Goal: Task Accomplishment & Management: Complete application form

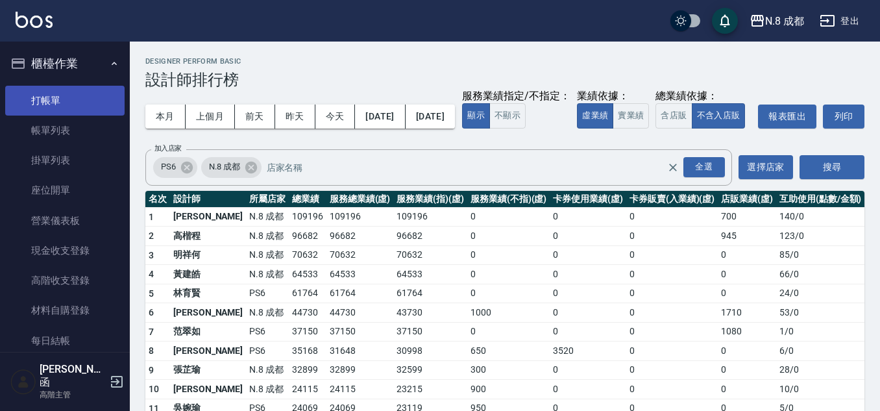
click at [71, 111] on link "打帳單" at bounding box center [64, 101] width 119 height 30
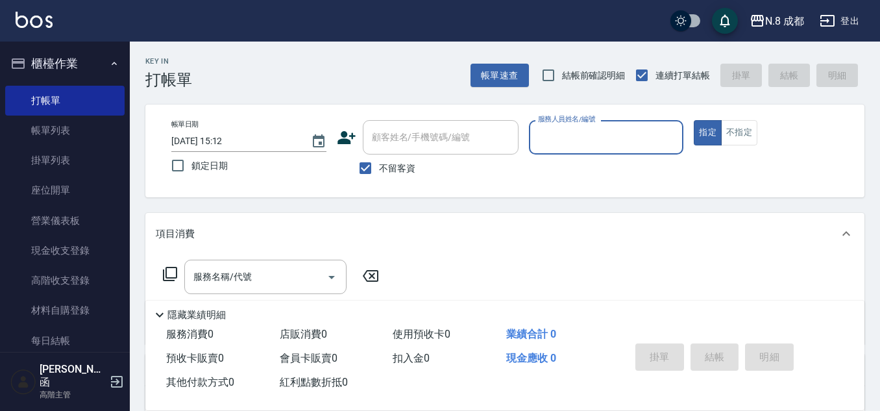
click at [580, 138] on input "服務人員姓名/編號" at bounding box center [606, 137] width 143 height 23
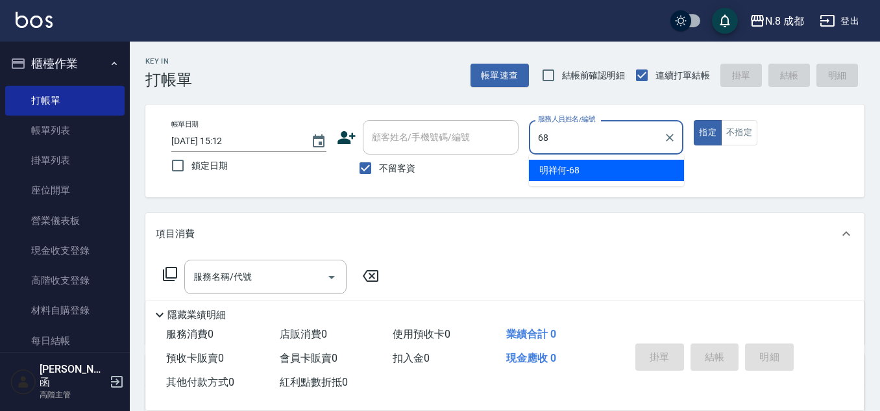
click at [572, 169] on span "明祥何 -68" at bounding box center [559, 171] width 40 height 14
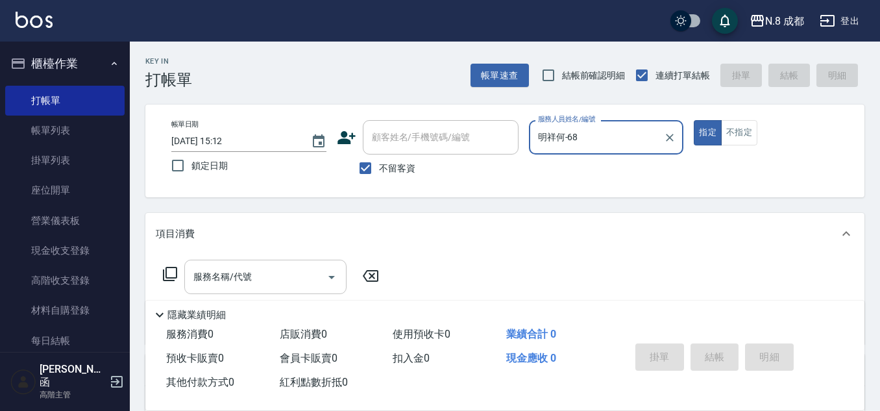
type input "明祥何-68"
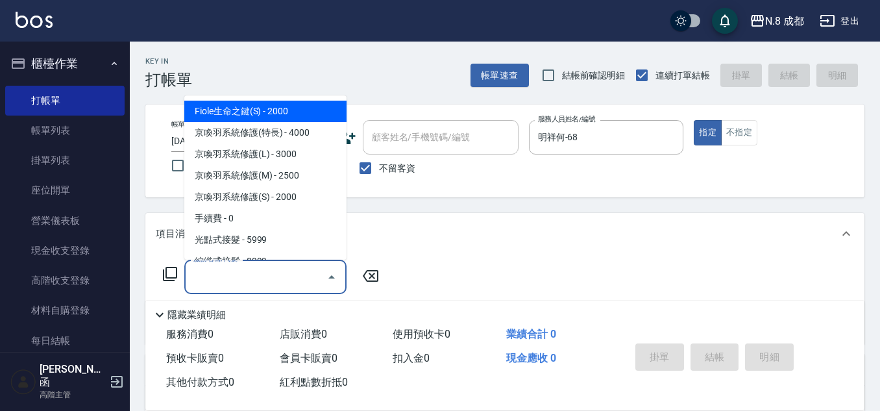
click at [273, 285] on input "服務名稱/代號" at bounding box center [255, 276] width 131 height 23
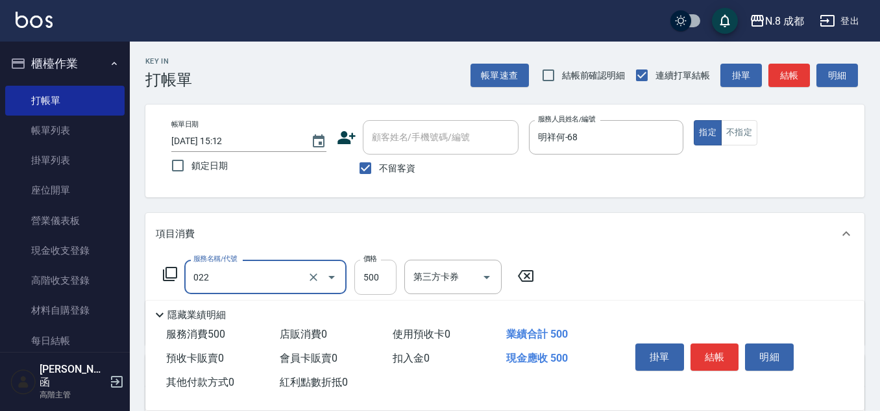
type input "洗+剪(022)"
click at [380, 275] on input "500" at bounding box center [375, 277] width 42 height 35
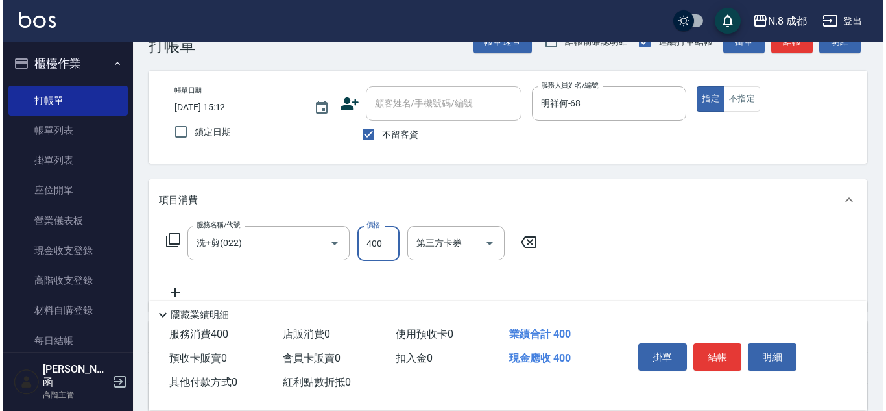
scroll to position [65, 0]
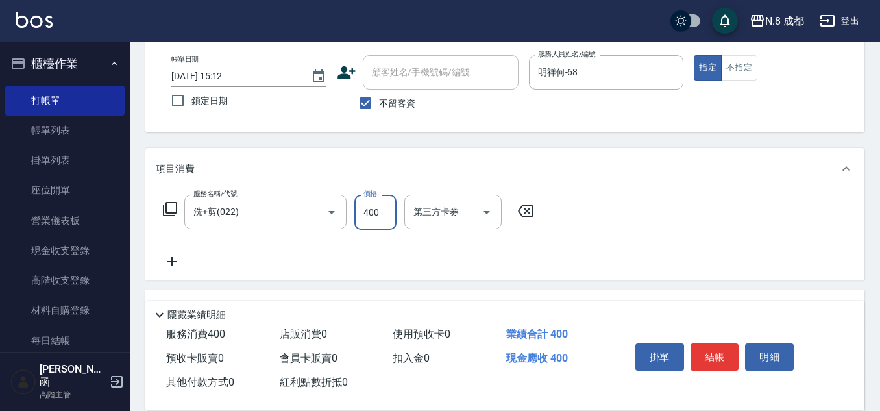
type input "400"
click at [169, 255] on icon at bounding box center [172, 262] width 32 height 16
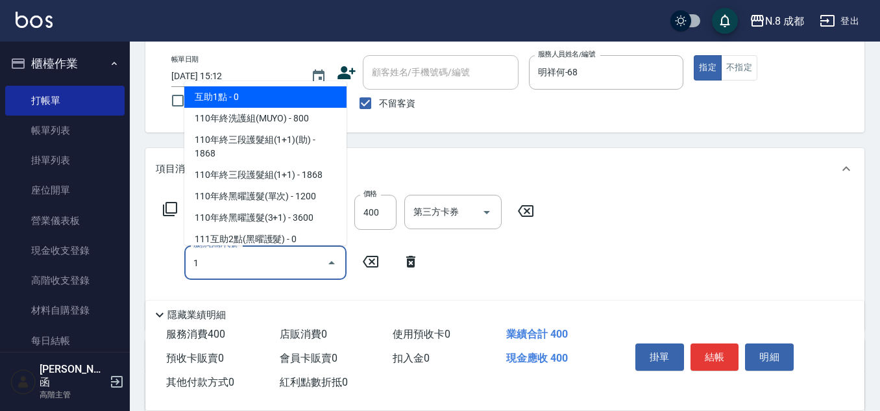
click at [267, 93] on span "互助1點 - 0" at bounding box center [265, 96] width 162 height 21
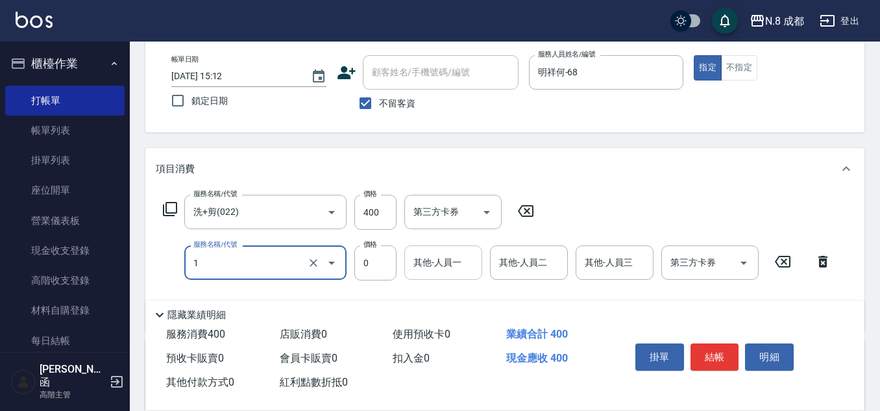
type input "互助1點(1)"
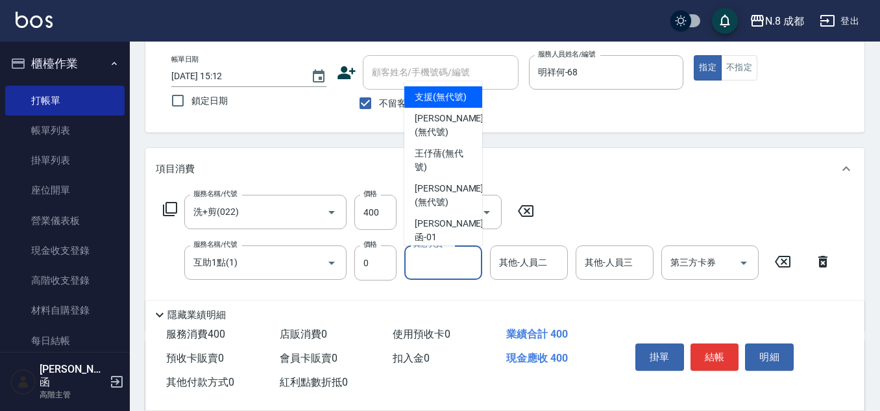
click at [446, 269] on input "其他-人員一" at bounding box center [443, 262] width 66 height 23
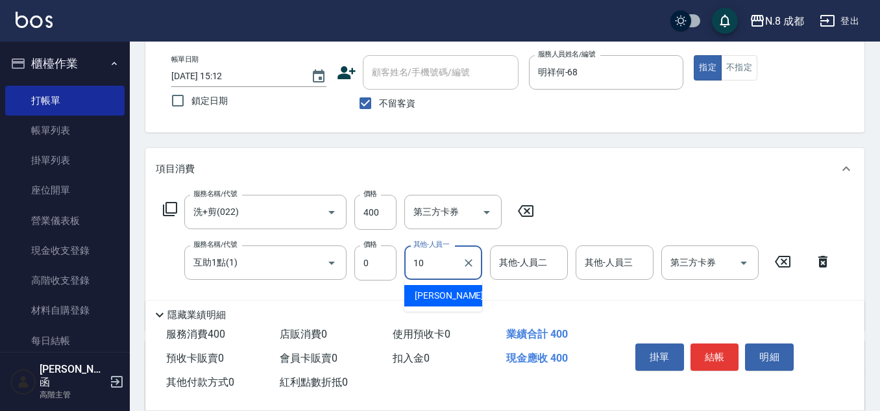
click at [437, 298] on span "[PERSON_NAME]-10" at bounding box center [456, 296] width 82 height 14
type input "[PERSON_NAME]-10"
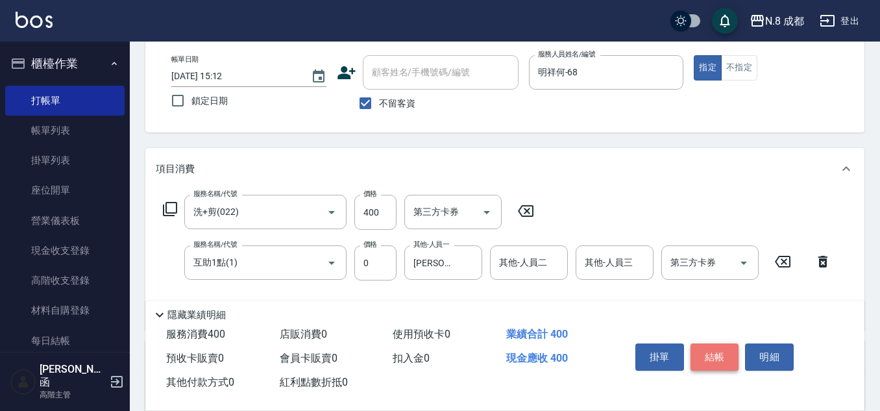
click at [716, 349] on button "結帳" at bounding box center [715, 356] width 49 height 27
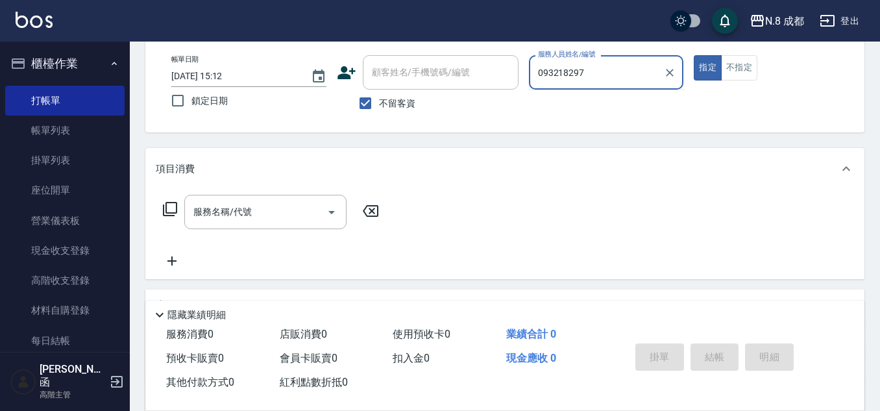
type input "0932182973"
click at [477, 72] on div "帳單日期 [DATE] 15:12 鎖定日期 顧客姓名/手機號碼/編號 顧客姓名/手機號碼/編號 不留客資 服務人員姓名/編號 0932182973 服務人員…" at bounding box center [505, 86] width 688 height 62
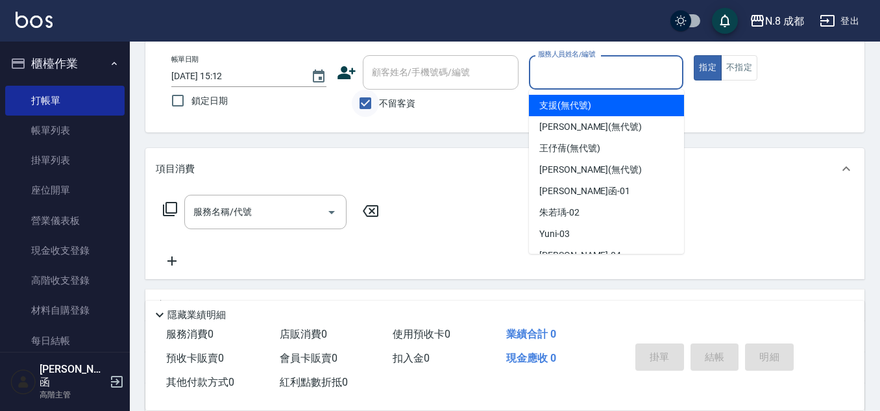
click at [367, 99] on input "不留客資" at bounding box center [365, 103] width 27 height 27
checkbox input "false"
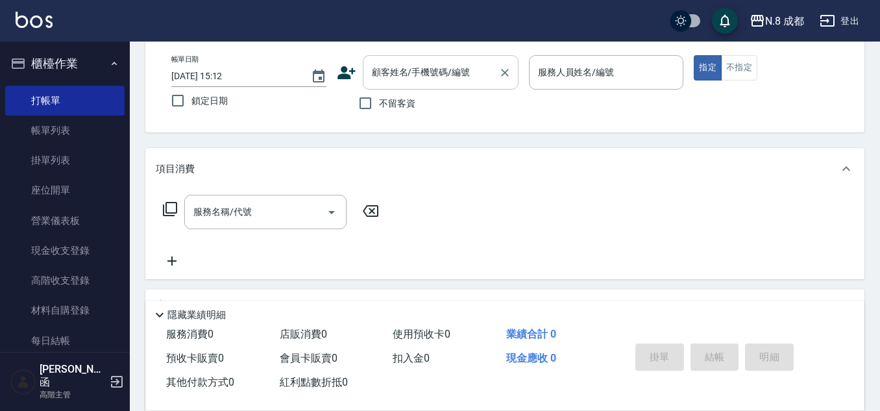
click at [378, 81] on input "顧客姓名/手機號碼/編號" at bounding box center [431, 72] width 125 height 23
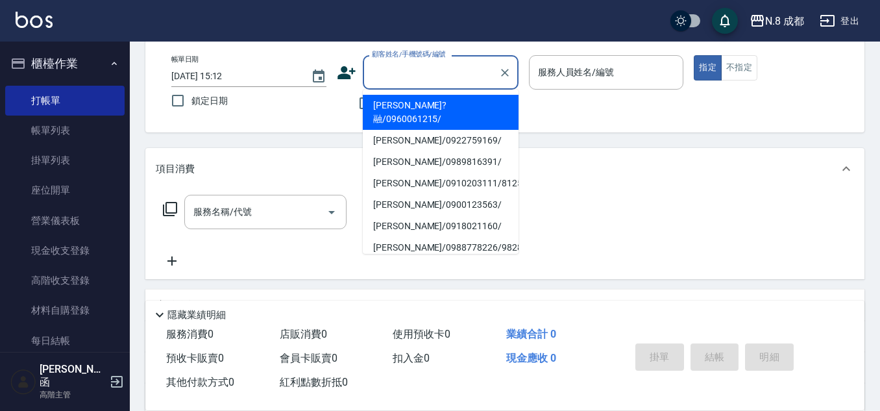
paste input "0932182973"
type input "0932182973"
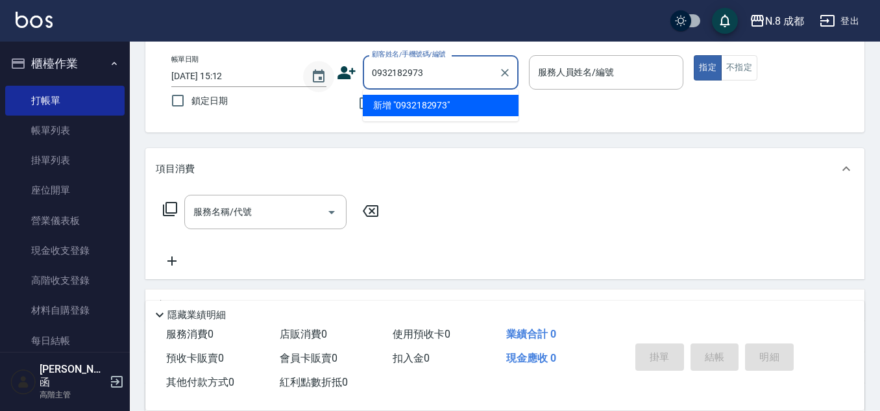
drag, startPoint x: 461, startPoint y: 73, endPoint x: 322, endPoint y: 69, distance: 139.0
click at [322, 69] on div "帳單日期 [DATE] 15:12 鎖定日期 顧客姓名/手機號碼/編號 0932182973 顧客姓名/手機號碼/編號 不留客資 服務人員姓名/編號 服務人員…" at bounding box center [505, 86] width 688 height 62
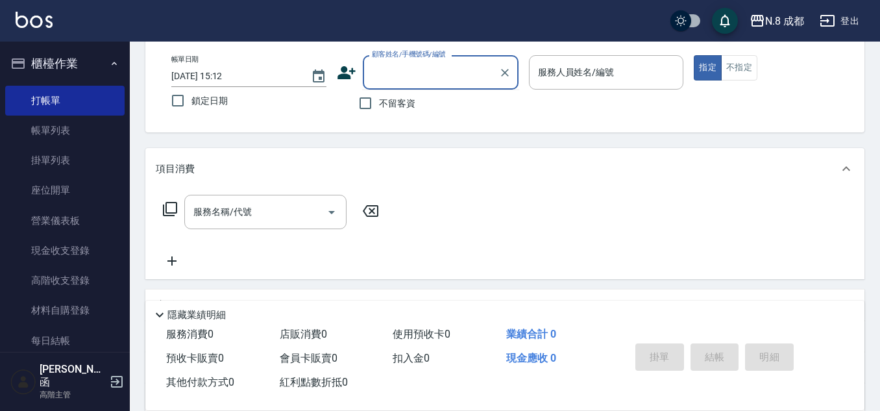
click at [348, 73] on icon at bounding box center [346, 72] width 19 height 19
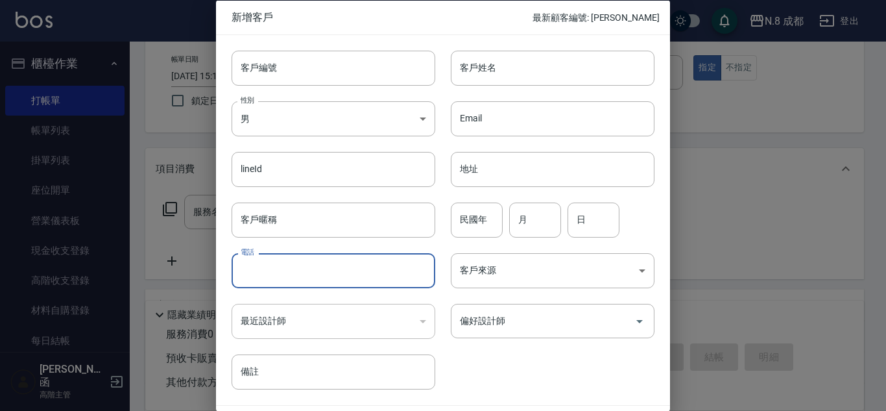
click at [299, 263] on input "電話" at bounding box center [334, 270] width 204 height 35
paste input "0932182973"
type input "0932182973"
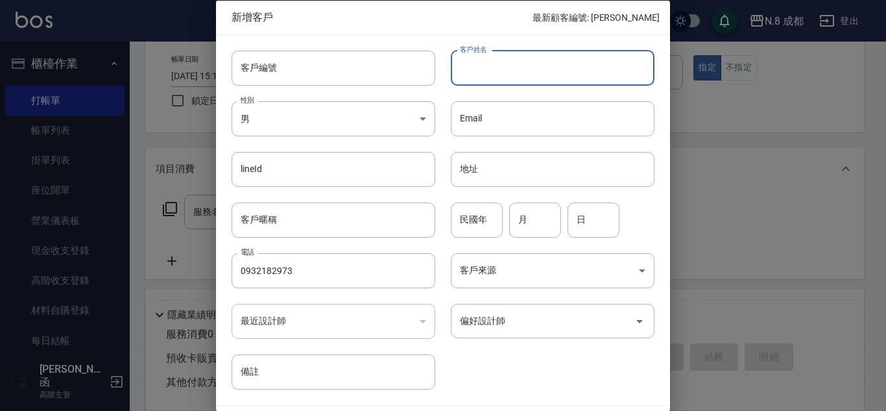
click at [522, 73] on input "客戶姓名" at bounding box center [553, 67] width 204 height 35
type input "W"
type input "[PERSON_NAME]?"
click at [474, 209] on div "民國年 民國年" at bounding box center [477, 219] width 52 height 35
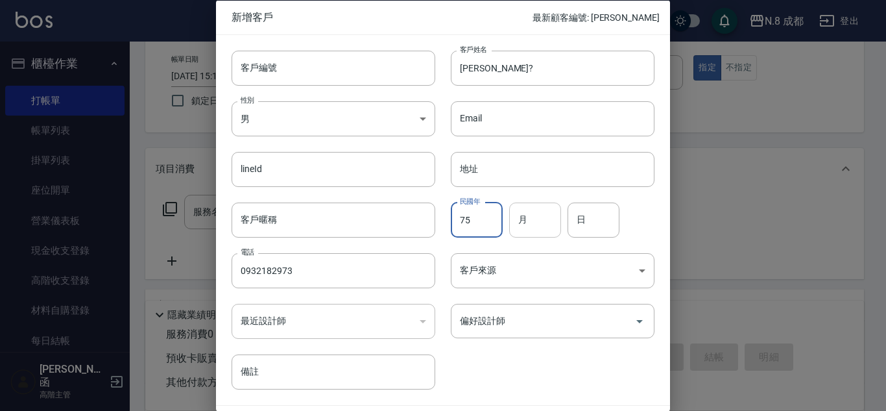
type input "75"
click at [528, 217] on input "月" at bounding box center [535, 219] width 52 height 35
type input "11"
click at [578, 217] on input "日" at bounding box center [594, 219] width 52 height 35
type input "07"
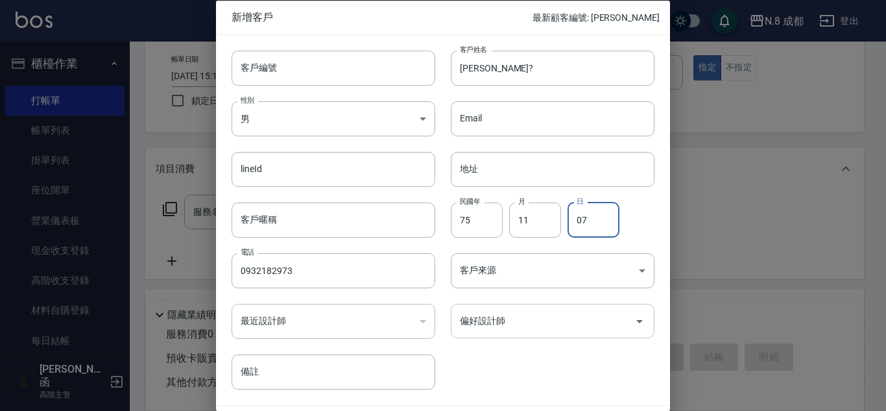
click at [530, 312] on input "偏好設計師" at bounding box center [543, 321] width 173 height 23
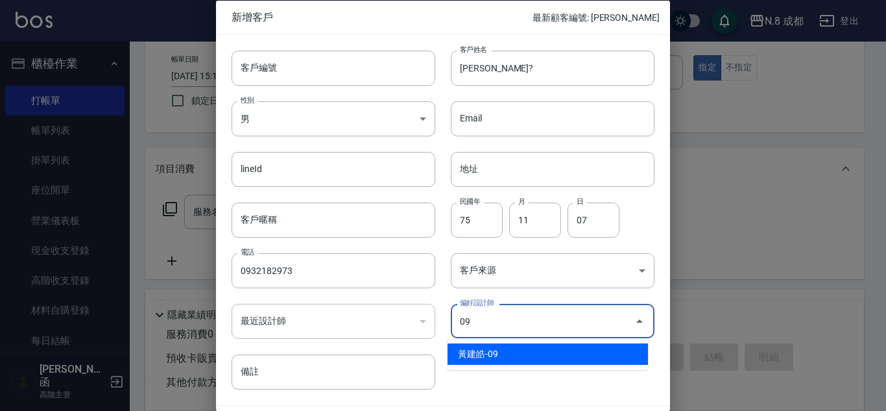
click at [530, 347] on li "黃建皓-09" at bounding box center [548, 353] width 201 height 21
type input "黃建皓"
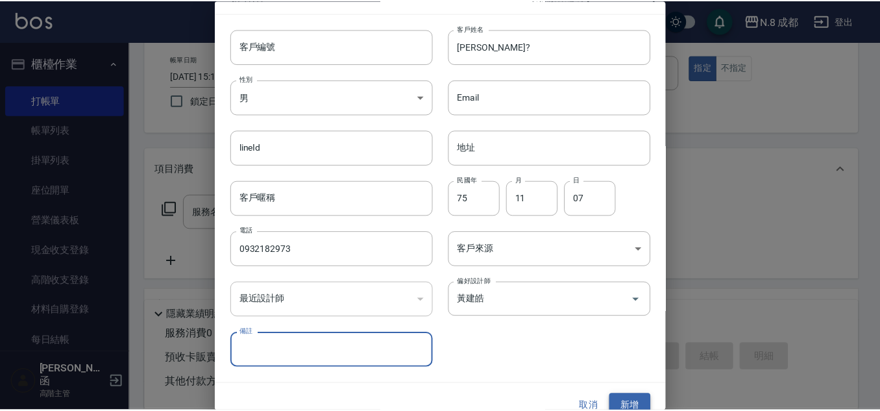
scroll to position [39, 0]
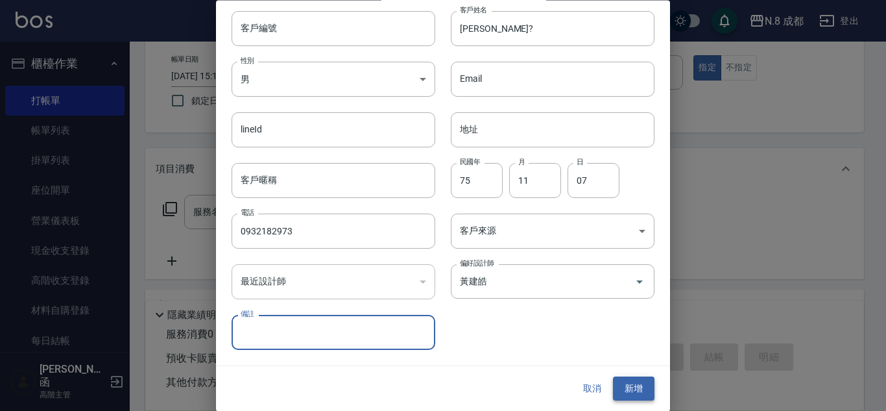
click at [617, 381] on button "新增" at bounding box center [634, 389] width 42 height 24
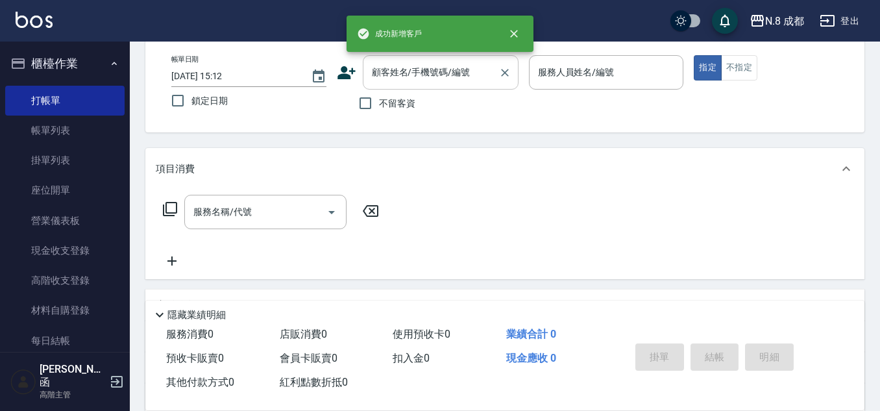
click at [407, 75] on input "顧客姓名/手機號碼/編號" at bounding box center [431, 72] width 125 height 23
paste input "0932182973"
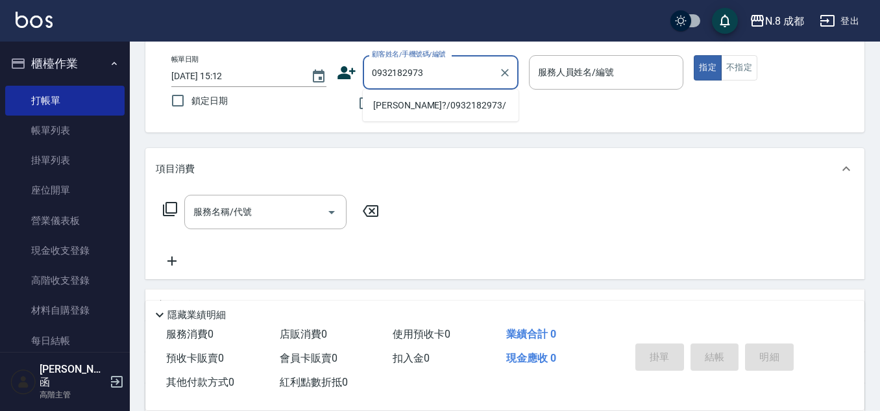
click at [404, 106] on li "[PERSON_NAME]?/0932182973/" at bounding box center [441, 105] width 156 height 21
type input "[PERSON_NAME]?/0932182973/"
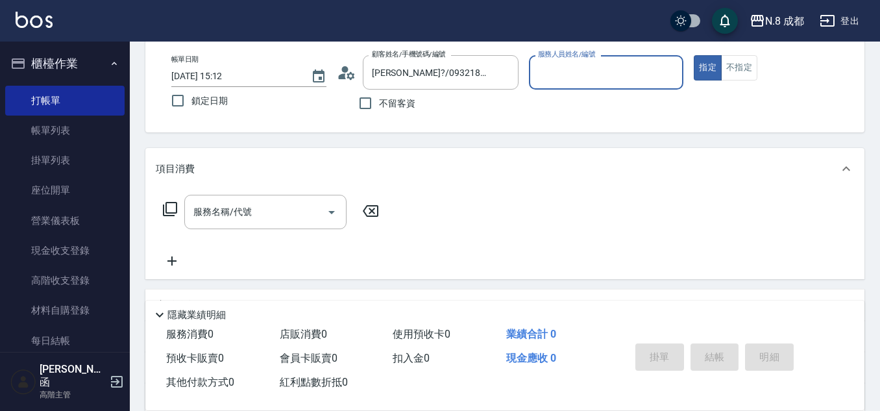
type input "黃建皓-09"
click at [258, 219] on input "服務名稱/代號" at bounding box center [255, 212] width 131 height 23
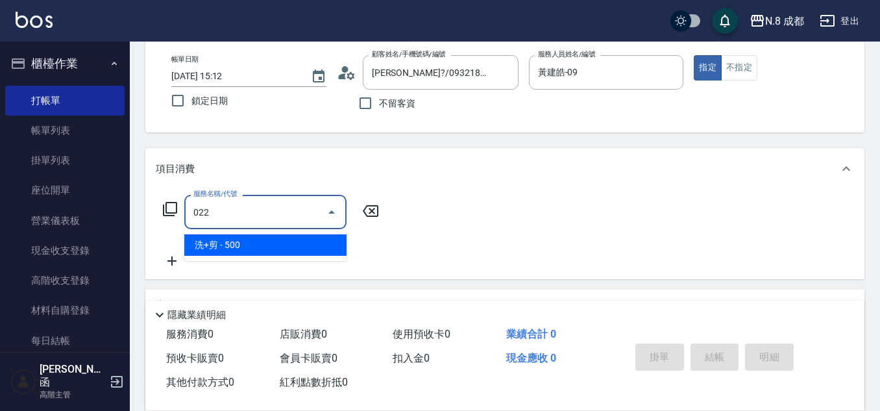
click at [239, 250] on span "洗+剪 - 500" at bounding box center [265, 244] width 162 height 21
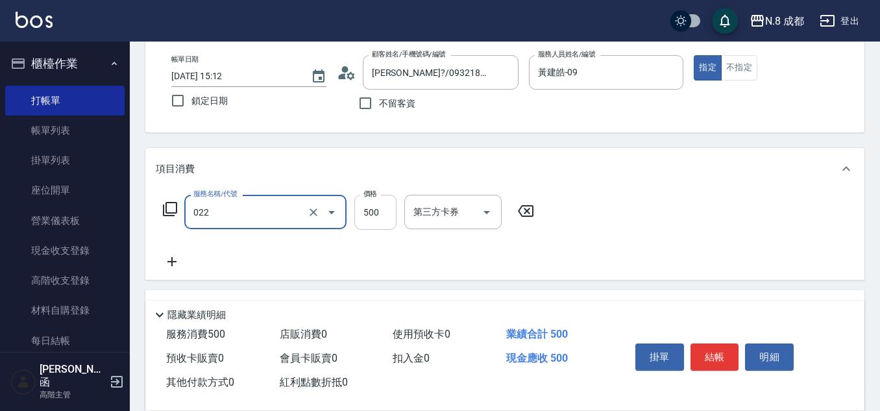
type input "洗+剪(022)"
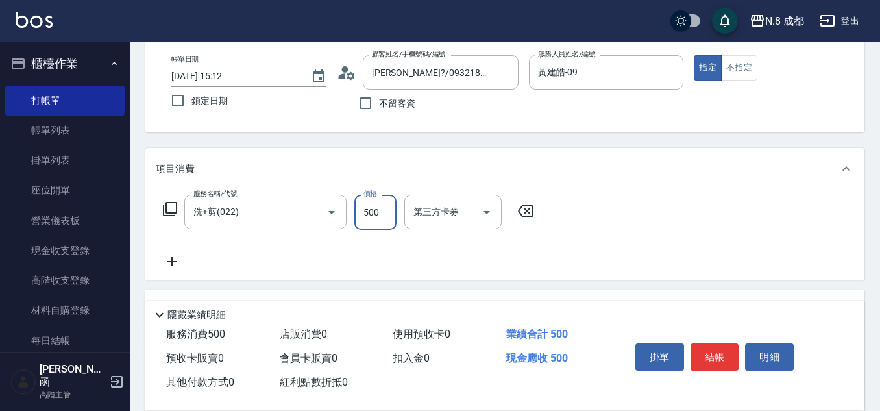
click at [375, 213] on input "500" at bounding box center [375, 212] width 42 height 35
type input "600"
click at [171, 266] on icon at bounding box center [172, 262] width 32 height 16
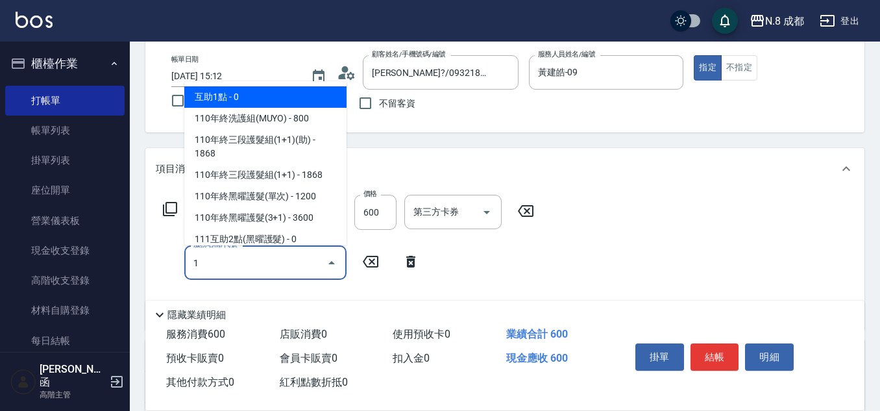
click at [217, 99] on span "互助1點 - 0" at bounding box center [265, 96] width 162 height 21
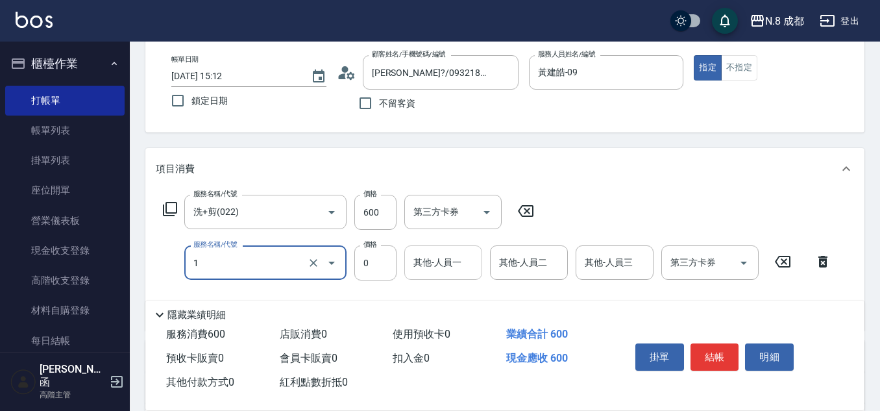
type input "互助1點(1)"
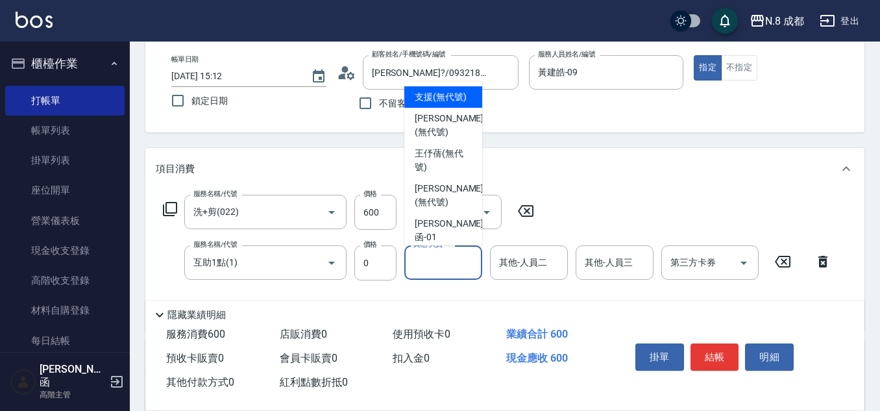
click at [443, 265] on input "其他-人員一" at bounding box center [443, 262] width 66 height 23
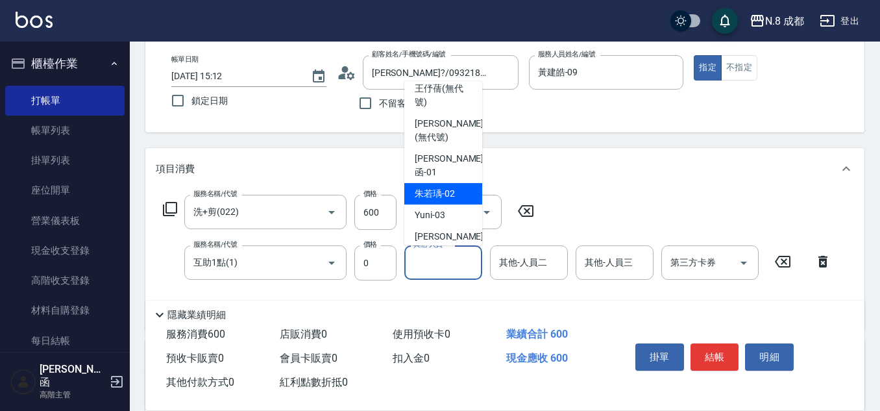
scroll to position [130, 0]
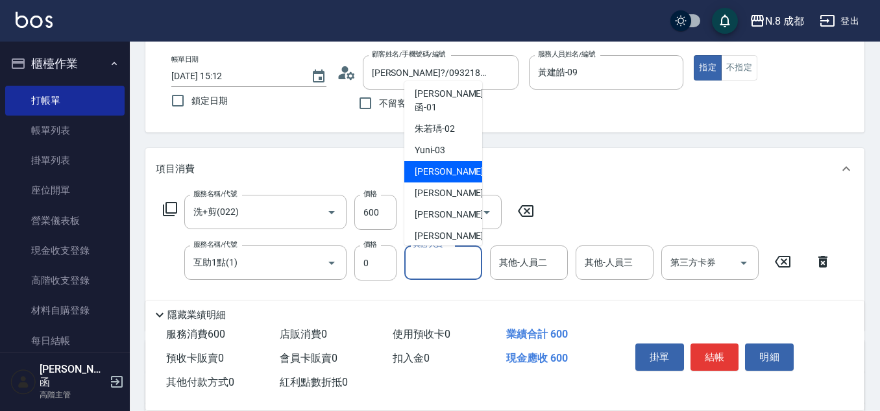
click at [455, 177] on span "[PERSON_NAME] -04" at bounding box center [456, 172] width 82 height 14
type input "[PERSON_NAME]-04"
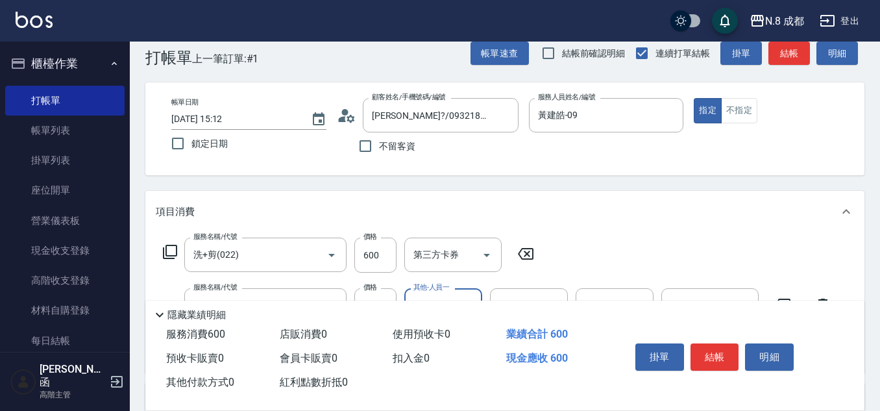
scroll to position [0, 0]
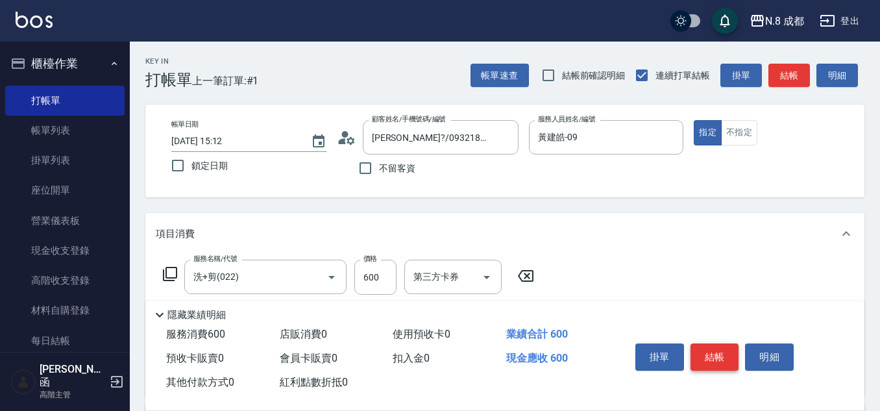
click at [722, 352] on button "結帳" at bounding box center [715, 356] width 49 height 27
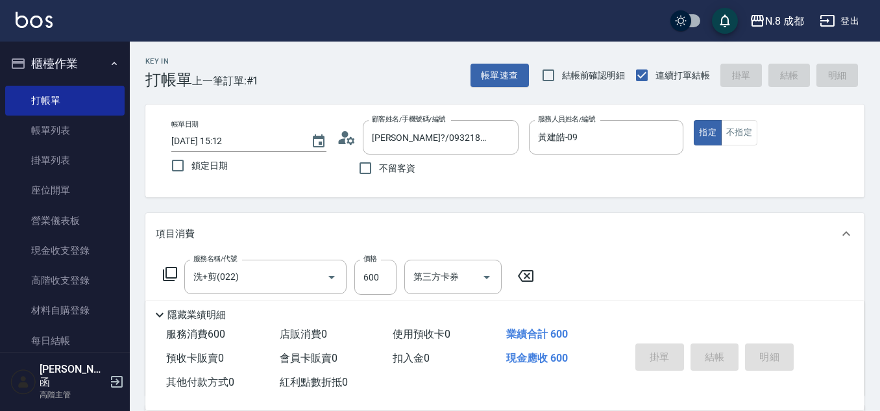
type input "[DATE] 15:13"
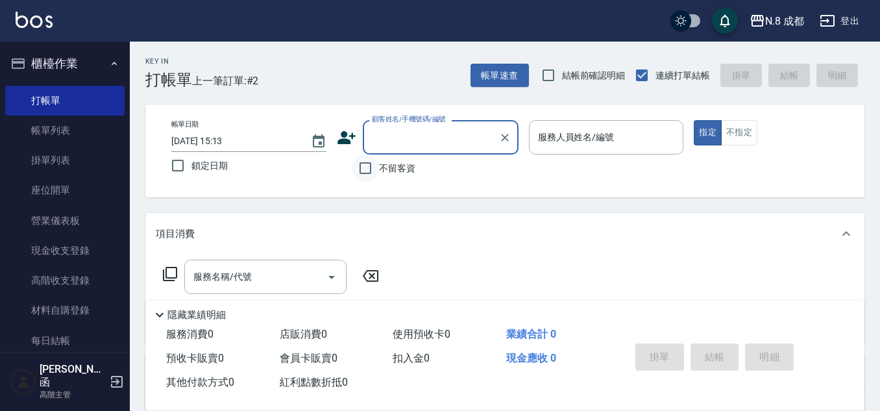
click at [372, 169] on input "不留客資" at bounding box center [365, 167] width 27 height 27
checkbox input "true"
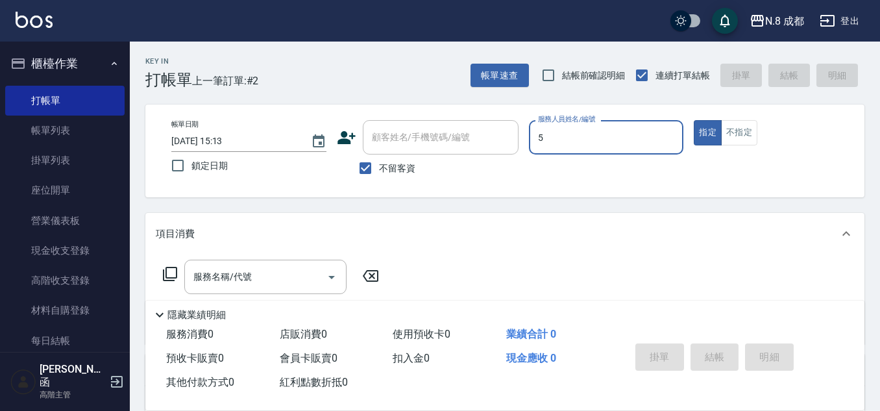
click at [626, 138] on input "5" at bounding box center [606, 137] width 143 height 23
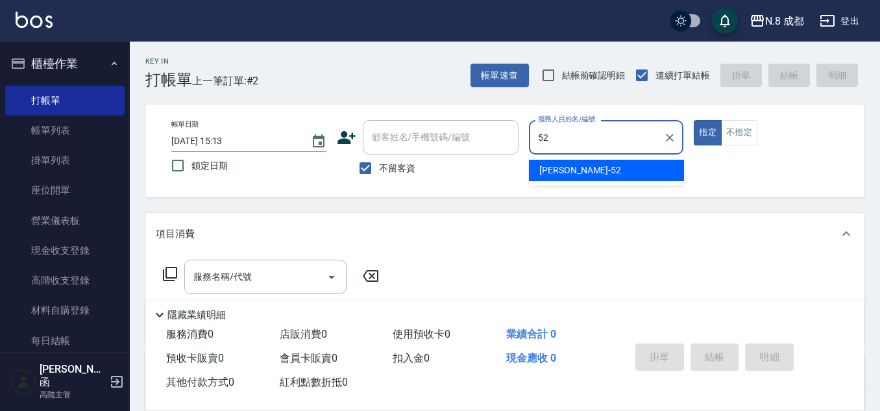
click at [548, 169] on span "[PERSON_NAME]-52" at bounding box center [580, 171] width 82 height 14
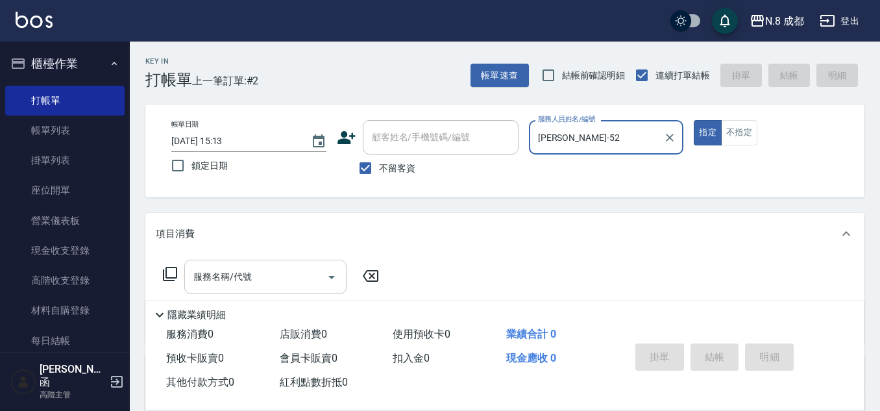
type input "[PERSON_NAME]-52"
click at [229, 277] on input "服務名稱/代號" at bounding box center [255, 276] width 131 height 23
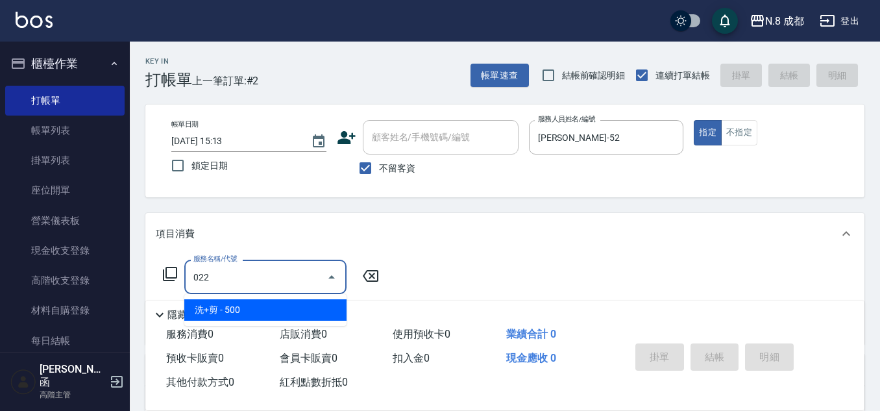
click at [228, 304] on span "洗+剪 - 500" at bounding box center [265, 309] width 162 height 21
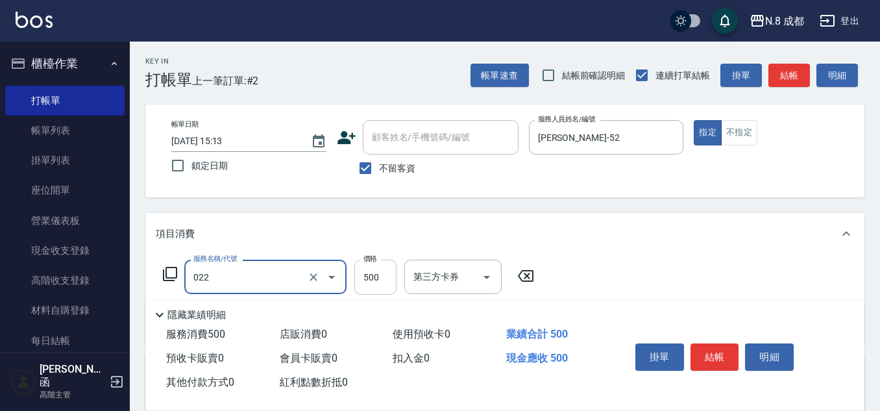
type input "洗+剪(022)"
click at [379, 267] on input "500" at bounding box center [375, 277] width 42 height 35
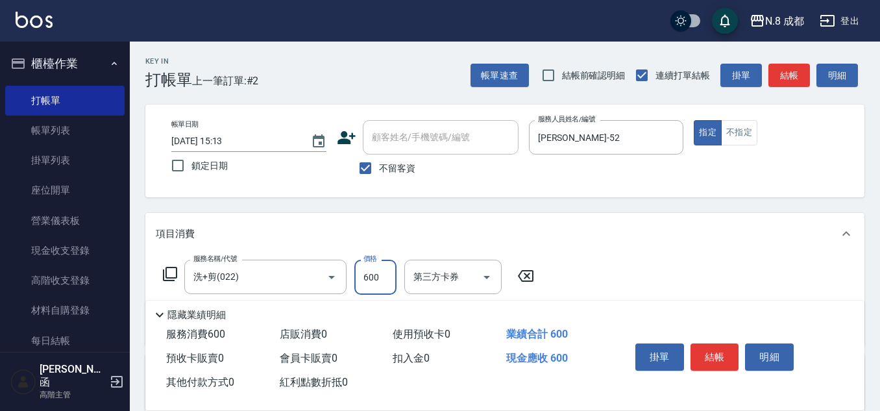
scroll to position [65, 0]
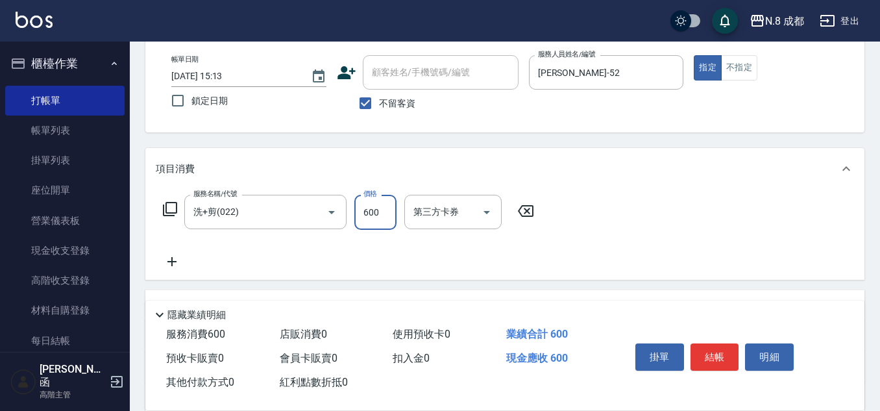
type input "600"
click at [177, 272] on div "服務名稱/代號 洗+剪(022) 服務名稱/代號 價格 600 價格 第三方卡券 第三方卡券" at bounding box center [504, 234] width 719 height 90
click at [177, 265] on icon at bounding box center [172, 262] width 32 height 16
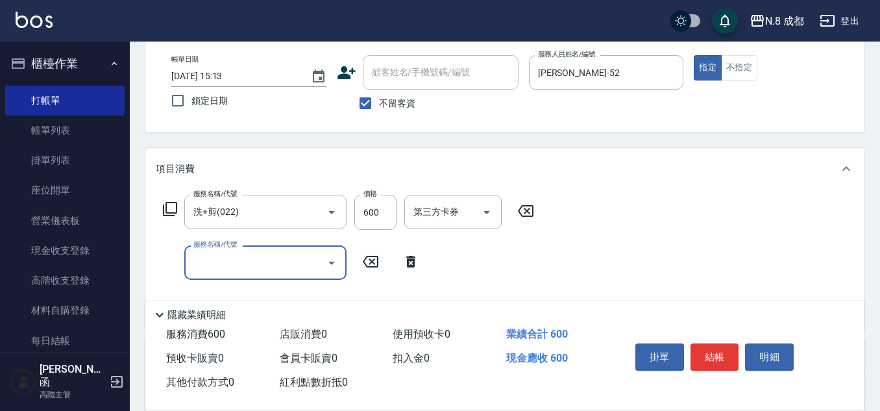
click at [223, 254] on div "服務名稱/代號 服務名稱/代號" at bounding box center [265, 262] width 162 height 34
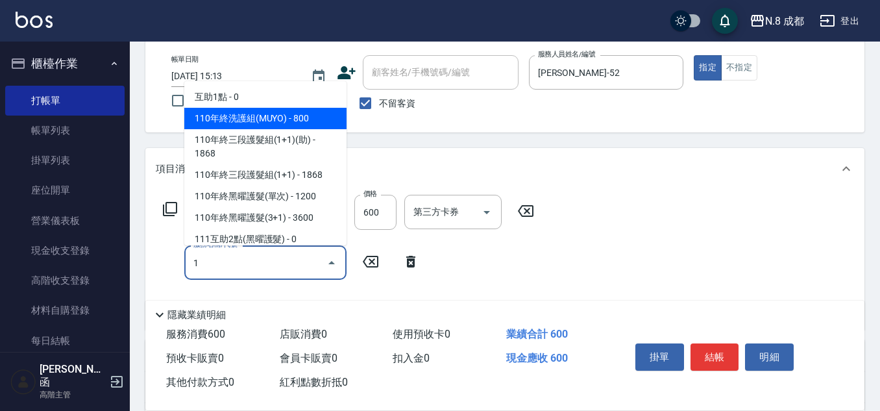
click at [249, 99] on span "互助1點 - 0" at bounding box center [265, 96] width 162 height 21
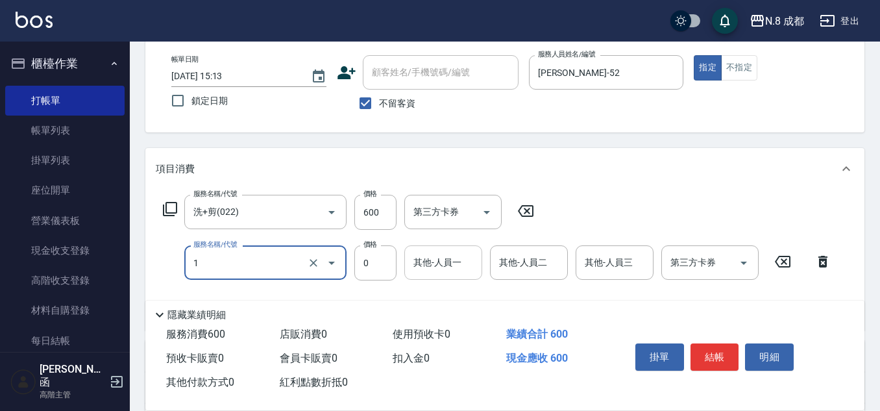
type input "互助1點(1)"
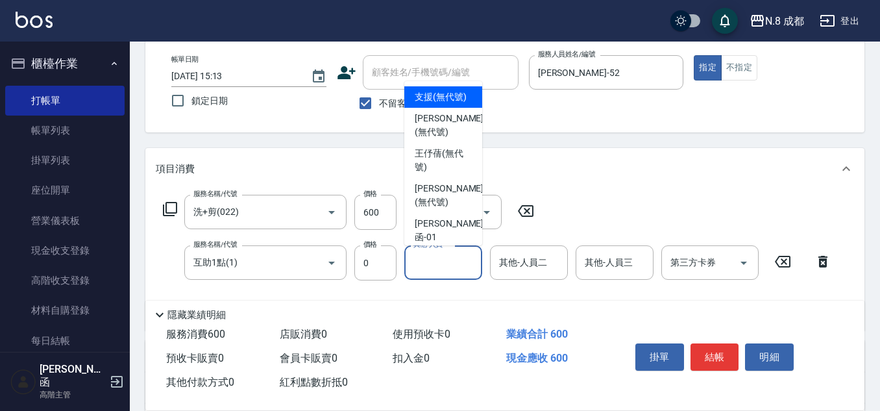
click at [434, 255] on div "其他-人員一 其他-人員一" at bounding box center [443, 262] width 78 height 34
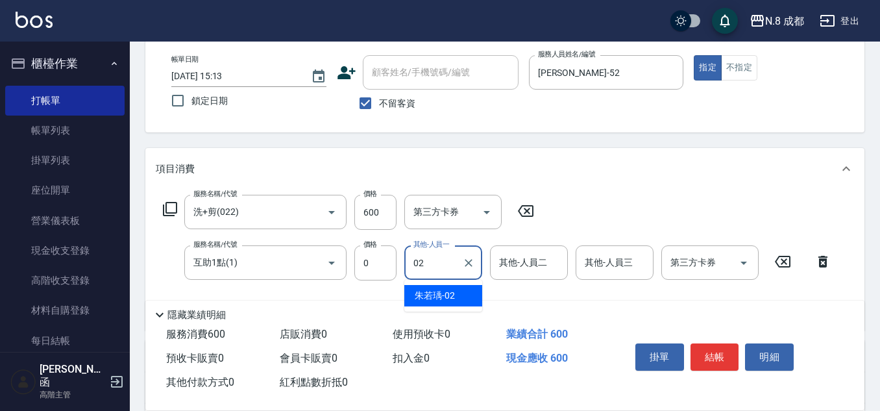
click at [438, 298] on span "[PERSON_NAME]-02" at bounding box center [435, 296] width 40 height 14
type input "朱若瑀-02"
click at [713, 355] on button "結帳" at bounding box center [715, 356] width 49 height 27
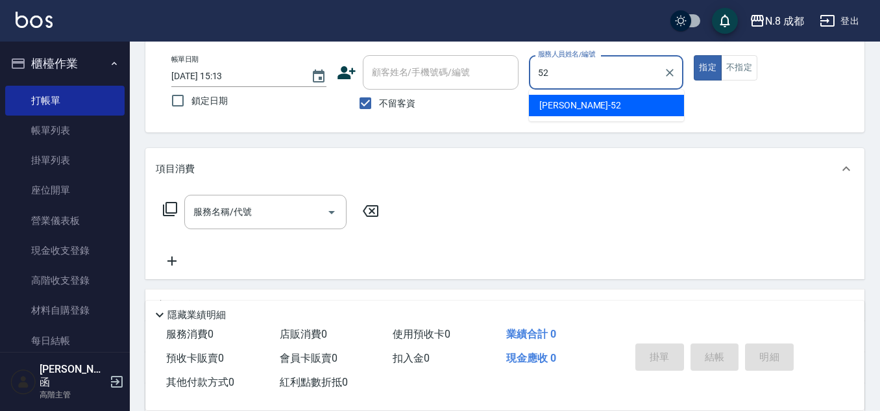
click at [583, 117] on ul "[PERSON_NAME]-52" at bounding box center [606, 106] width 155 height 32
click at [567, 106] on span "[PERSON_NAME]-52" at bounding box center [580, 106] width 82 height 14
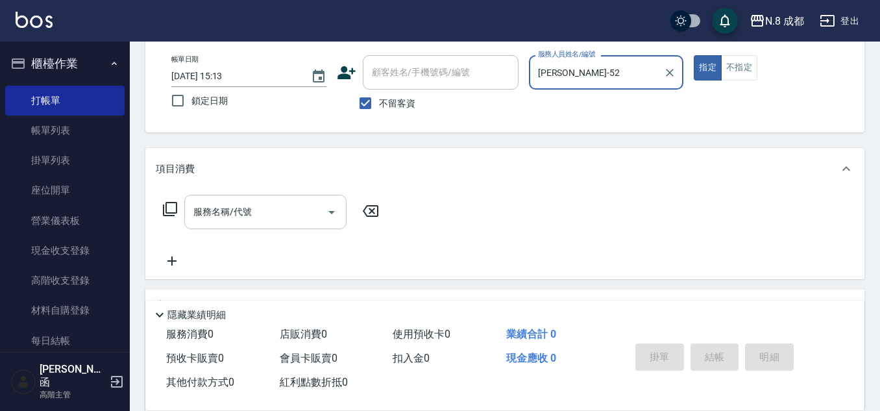
type input "[PERSON_NAME]-52"
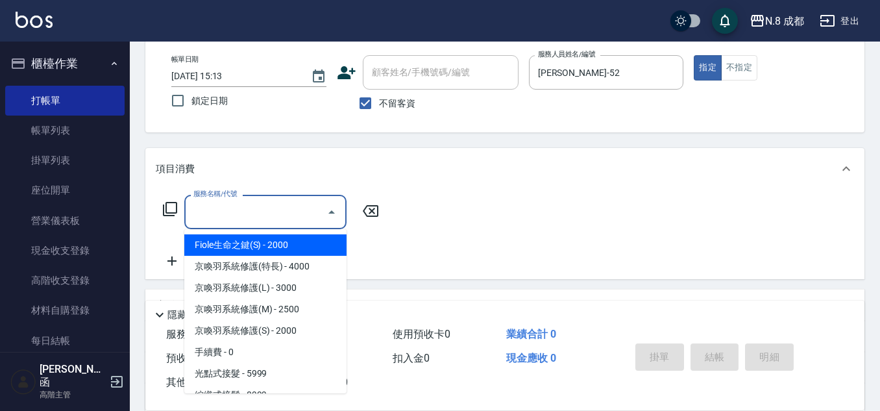
click at [228, 217] on input "服務名稱/代號" at bounding box center [255, 212] width 131 height 23
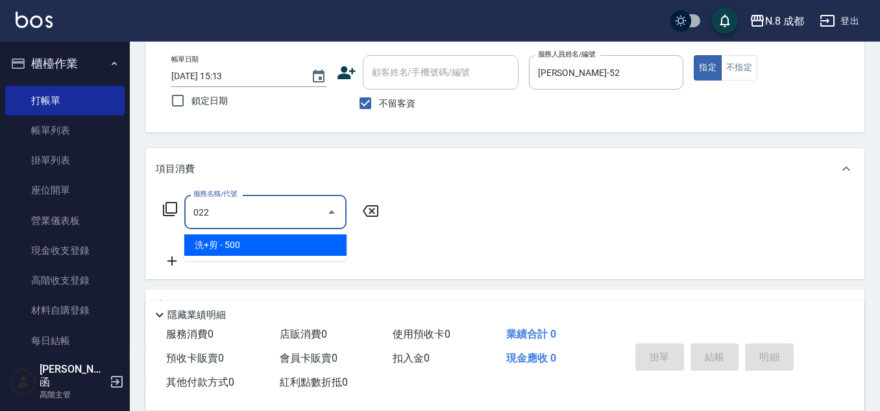
click at [239, 243] on span "洗+剪 - 500" at bounding box center [265, 244] width 162 height 21
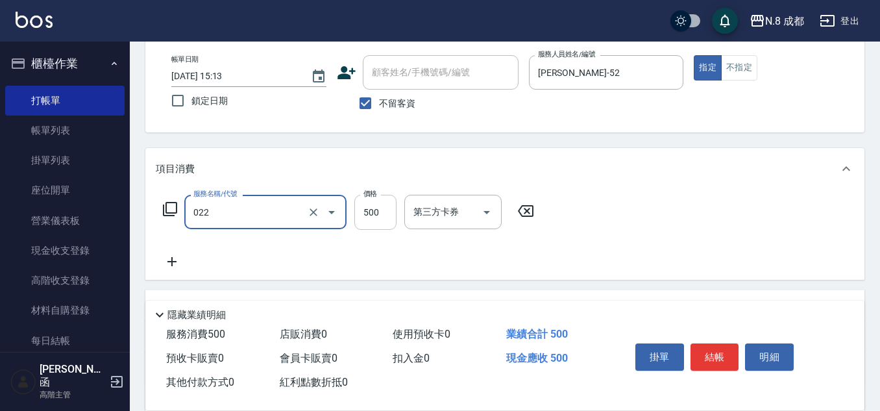
type input "洗+剪(022)"
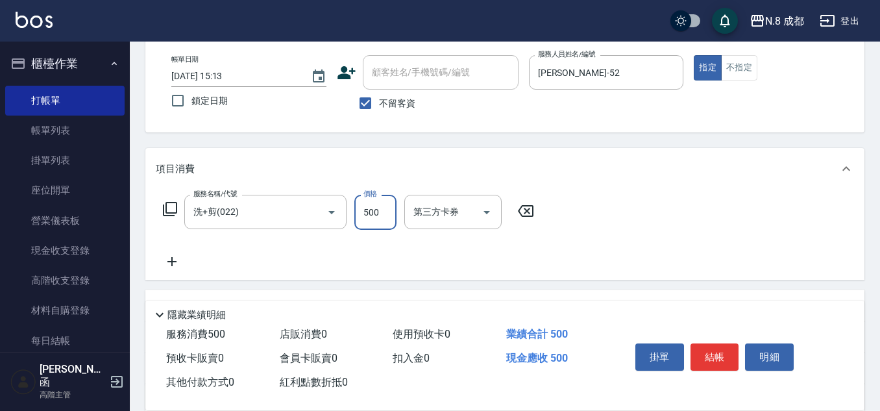
click at [385, 220] on input "500" at bounding box center [375, 212] width 42 height 35
type input "2600"
click at [168, 262] on icon at bounding box center [171, 261] width 9 height 9
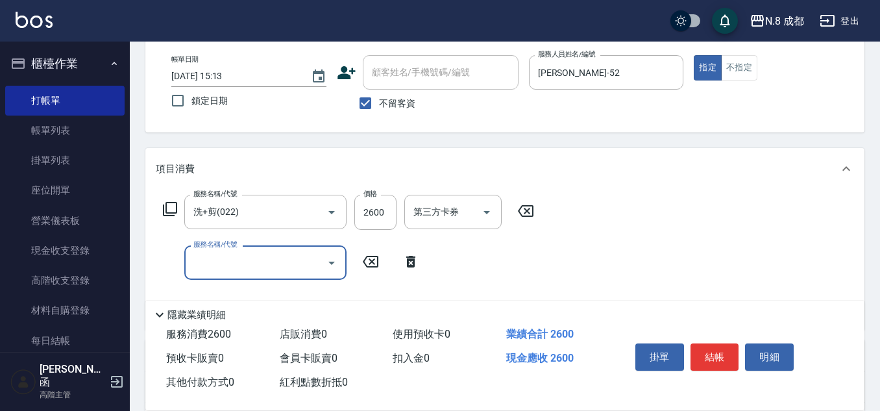
click at [223, 262] on input "服務名稱/代號" at bounding box center [255, 262] width 131 height 23
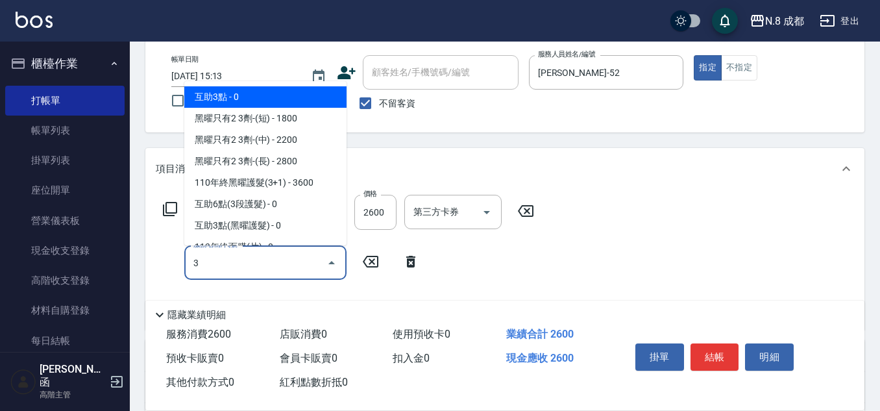
click at [228, 92] on span "互助3點 - 0" at bounding box center [265, 96] width 162 height 21
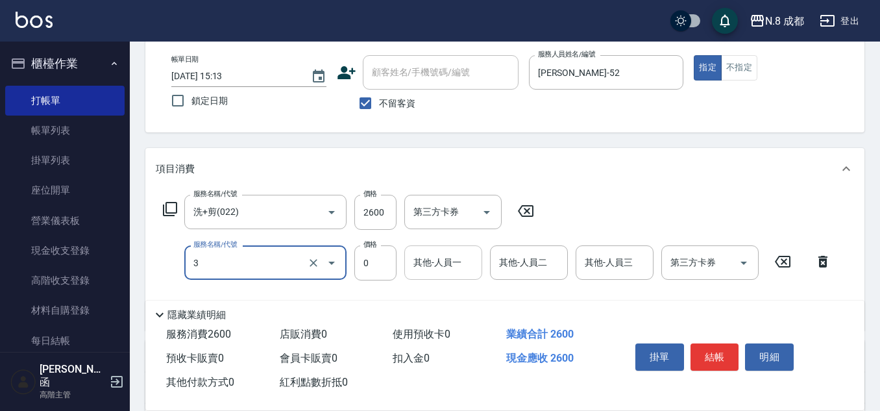
type input "互助3點(3)"
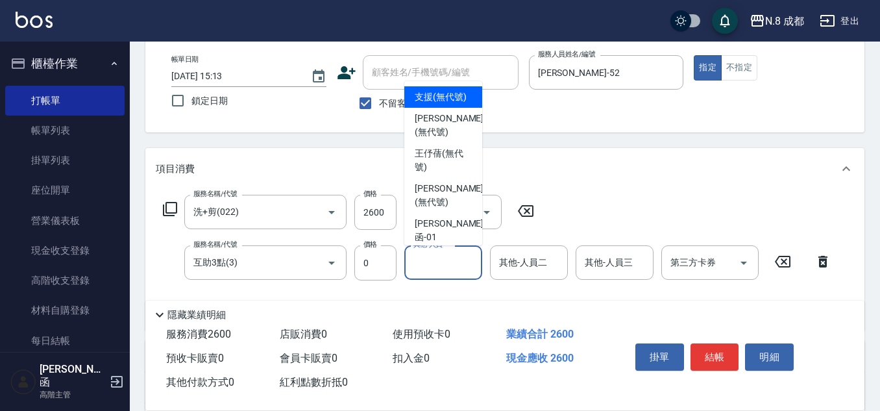
click at [446, 263] on input "其他-人員一" at bounding box center [443, 262] width 66 height 23
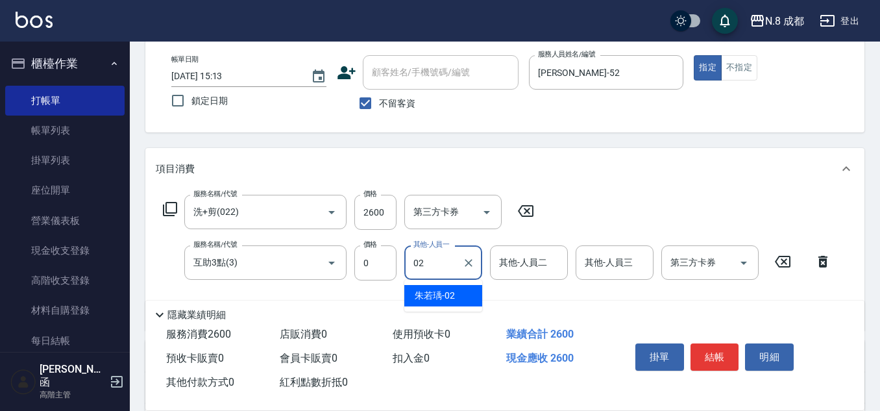
click at [458, 291] on div "[PERSON_NAME]-02" at bounding box center [443, 295] width 78 height 21
type input "朱若瑀-02"
click at [706, 350] on button "結帳" at bounding box center [715, 356] width 49 height 27
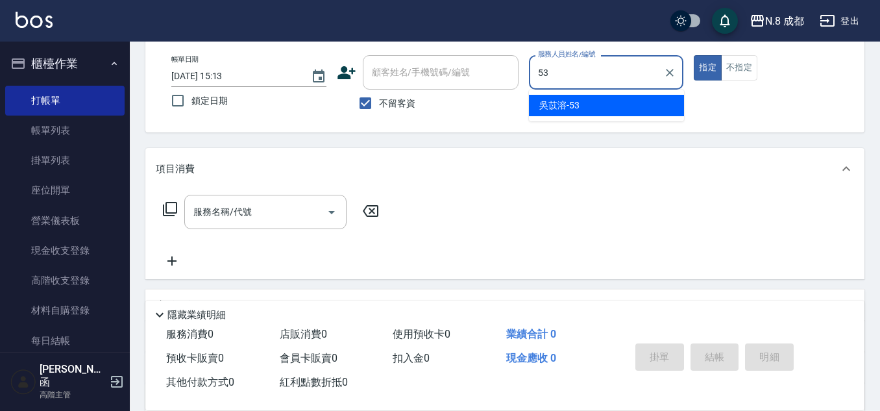
click at [574, 114] on div "[PERSON_NAME]-53" at bounding box center [606, 105] width 155 height 21
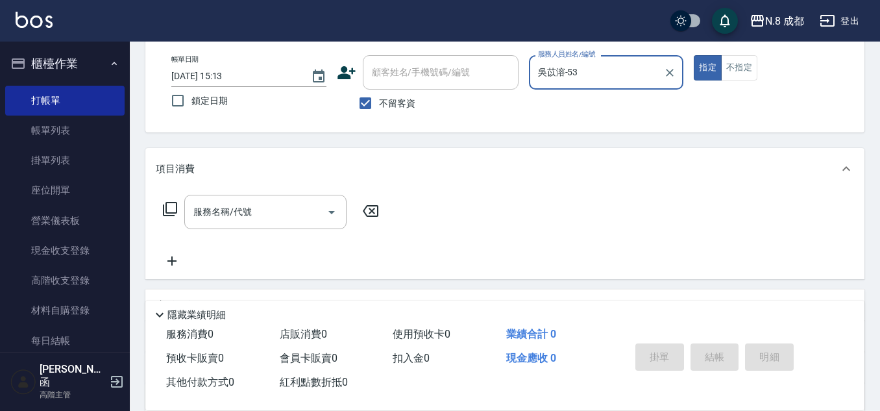
type input "吳苡溶-53"
click at [223, 189] on div "項目消費" at bounding box center [504, 169] width 719 height 42
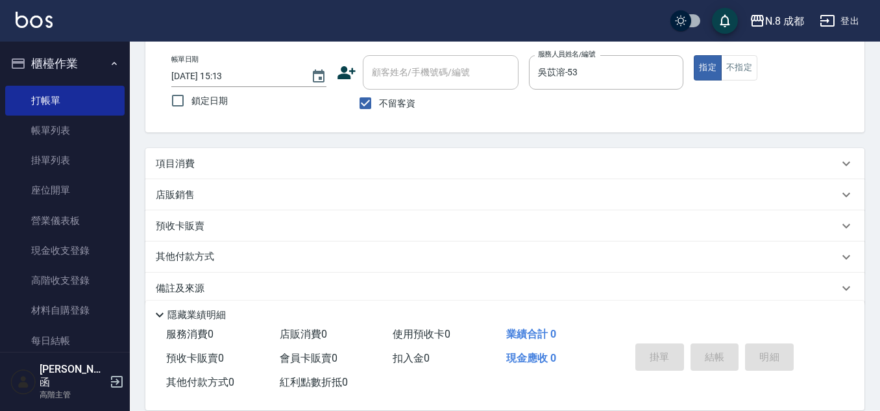
click at [236, 218] on div "預收卡販賣" at bounding box center [504, 225] width 719 height 31
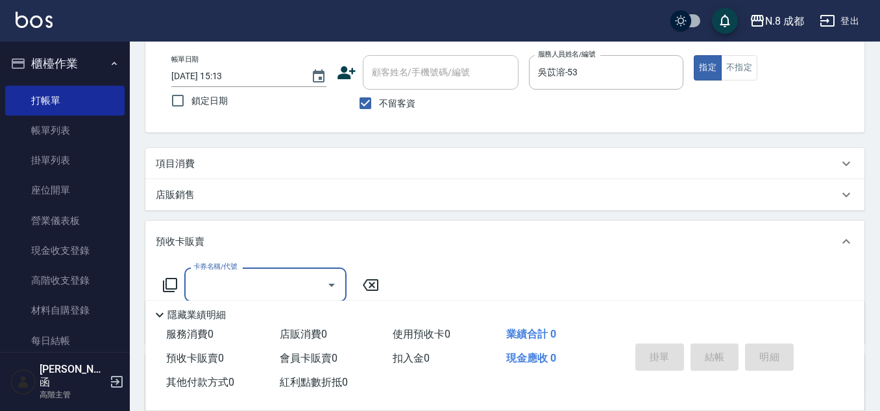
scroll to position [0, 0]
click at [220, 161] on div "項目消費" at bounding box center [497, 164] width 683 height 14
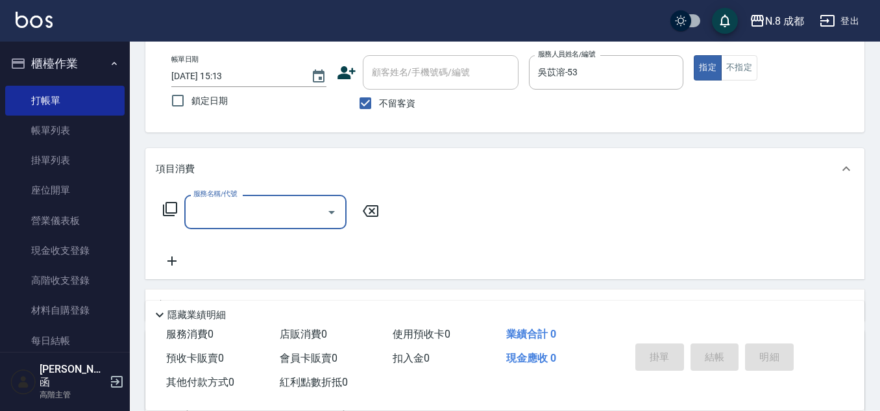
click at [228, 207] on input "服務名稱/代號" at bounding box center [255, 212] width 131 height 23
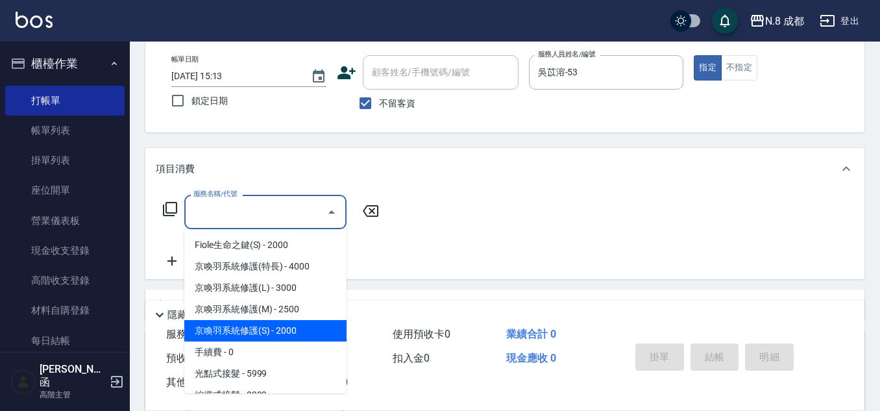
click at [300, 331] on span "京喚羽系統修護(S) - 2000" at bounding box center [265, 330] width 162 height 21
type input "京喚羽系統修護(S)"
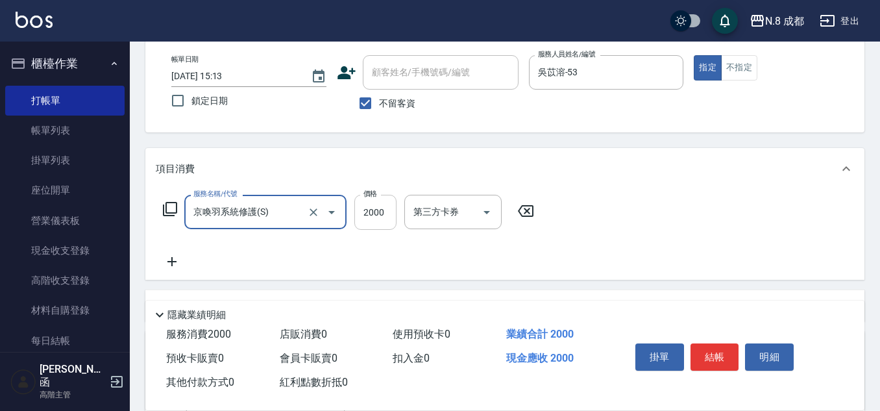
click at [387, 209] on input "2000" at bounding box center [375, 212] width 42 height 35
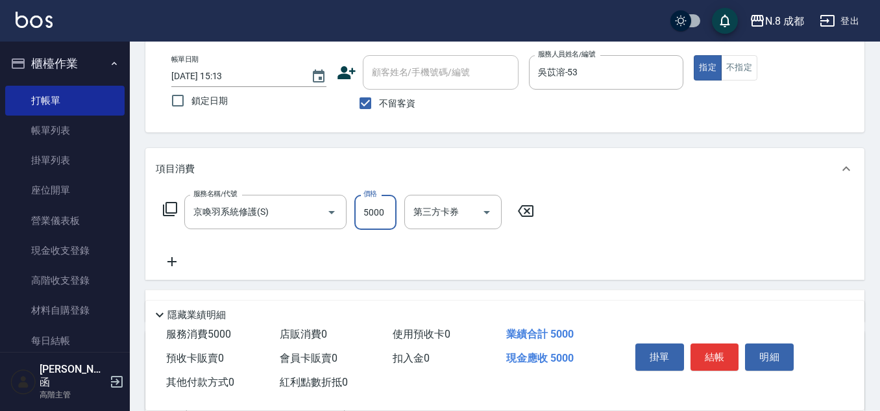
type input "5000"
click at [172, 261] on icon at bounding box center [171, 261] width 9 height 9
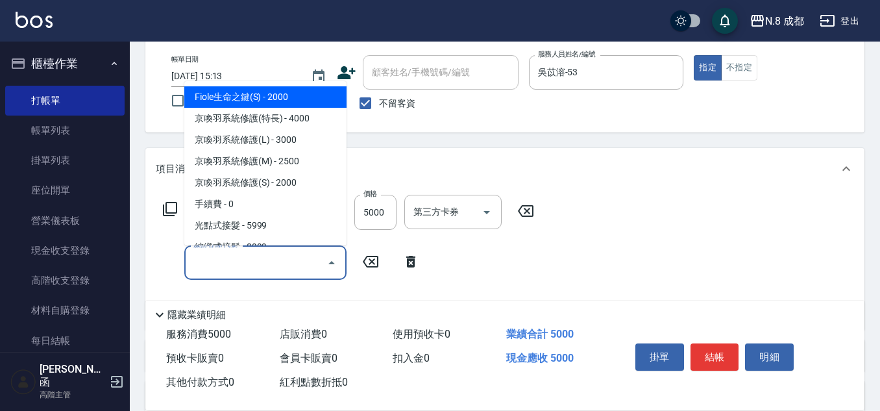
click at [218, 256] on input "服務名稱/代號" at bounding box center [255, 262] width 131 height 23
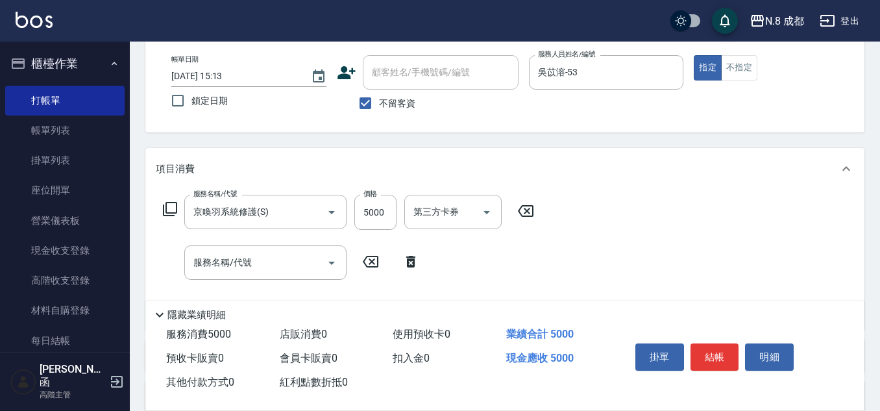
click at [341, 75] on icon at bounding box center [346, 72] width 18 height 13
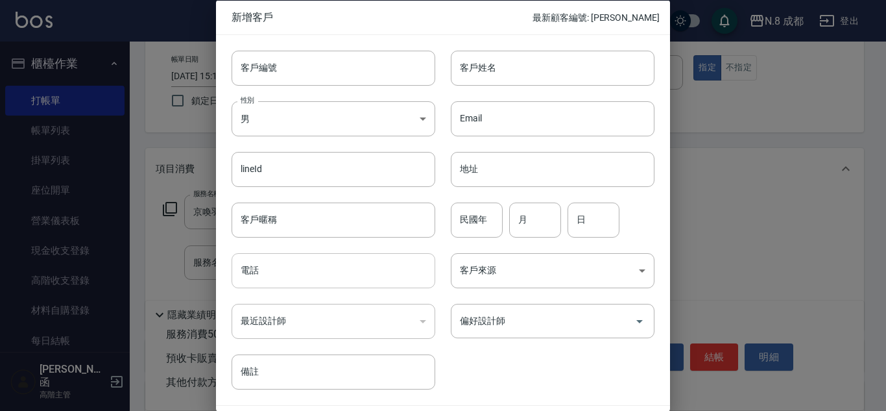
click at [291, 263] on input "電話" at bounding box center [334, 270] width 204 height 35
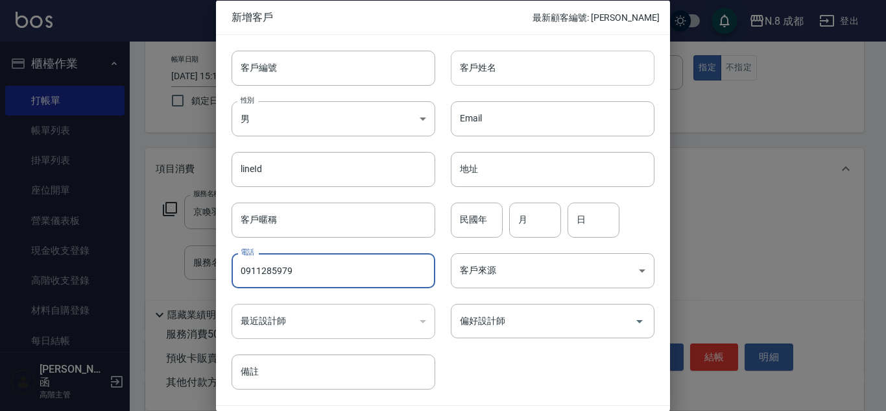
type input "0911285979"
click at [532, 71] on input "客戶姓名" at bounding box center [553, 67] width 204 height 35
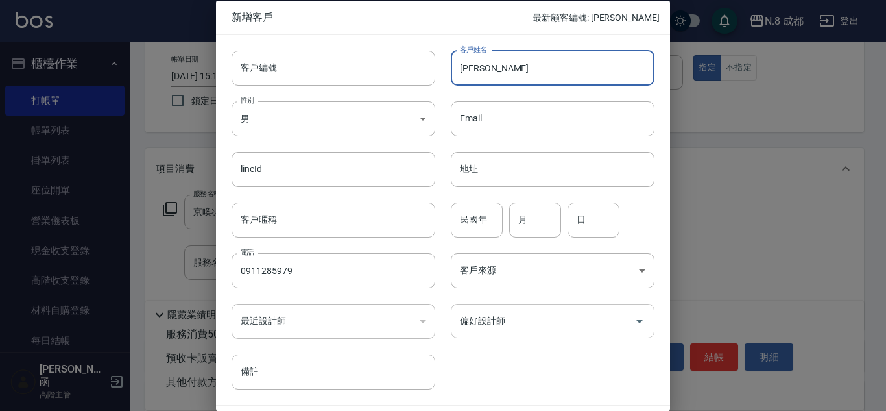
type input "[PERSON_NAME]"
click at [539, 313] on input "偏好設計師" at bounding box center [543, 321] width 173 height 23
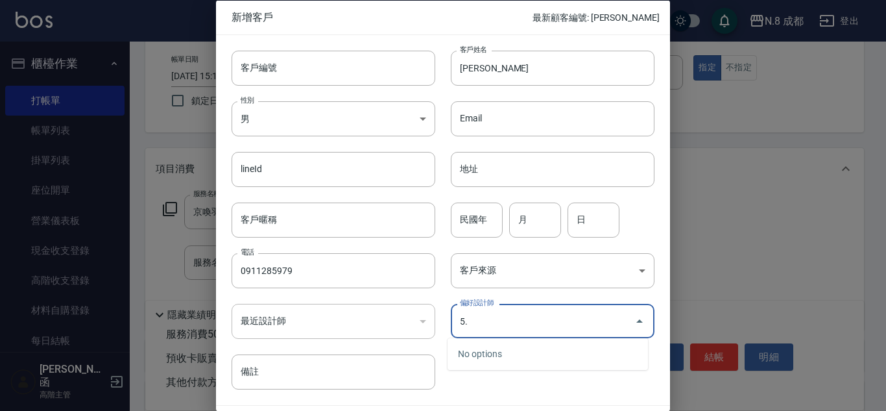
drag, startPoint x: 524, startPoint y: 322, endPoint x: 425, endPoint y: 321, distance: 98.6
click at [425, 321] on div "客戶編號 客戶編號 客戶姓名 [PERSON_NAME] 客戶姓名 性別 男 [DEMOGRAPHIC_DATA] 性別 Email Email lineId…" at bounding box center [435, 211] width 439 height 355
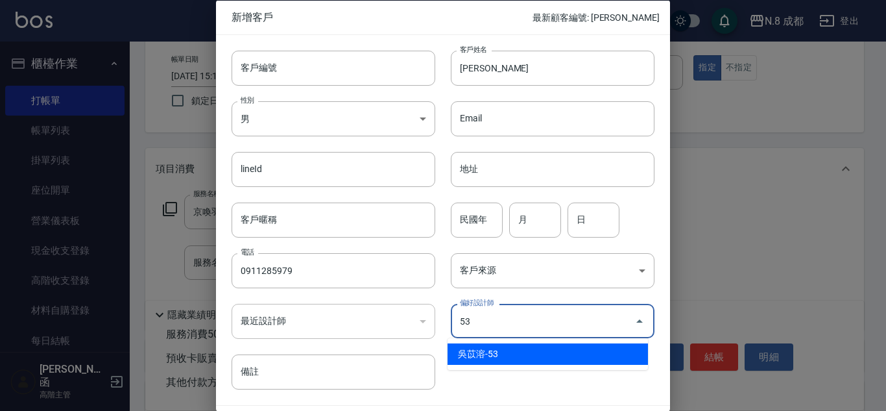
click at [491, 354] on li "吳苡溶-53" at bounding box center [548, 353] width 201 height 21
type input "吳苡溶"
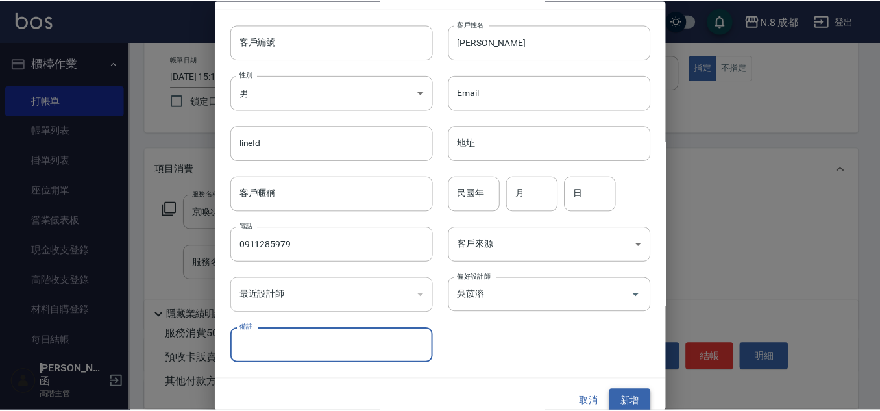
scroll to position [39, 0]
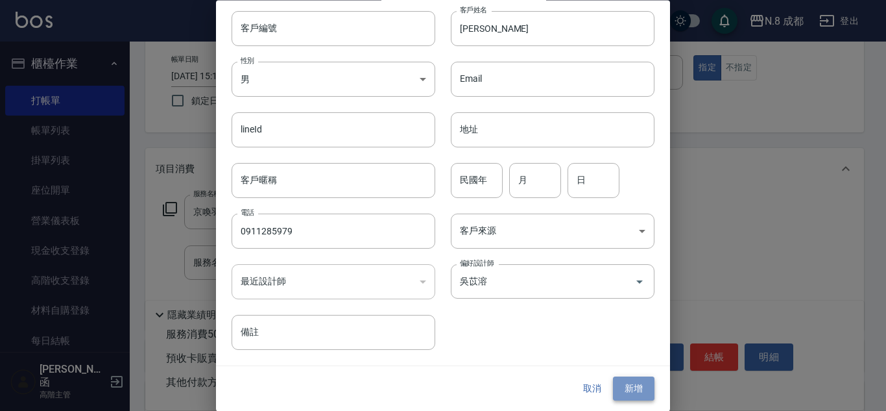
click at [620, 391] on button "新增" at bounding box center [634, 389] width 42 height 24
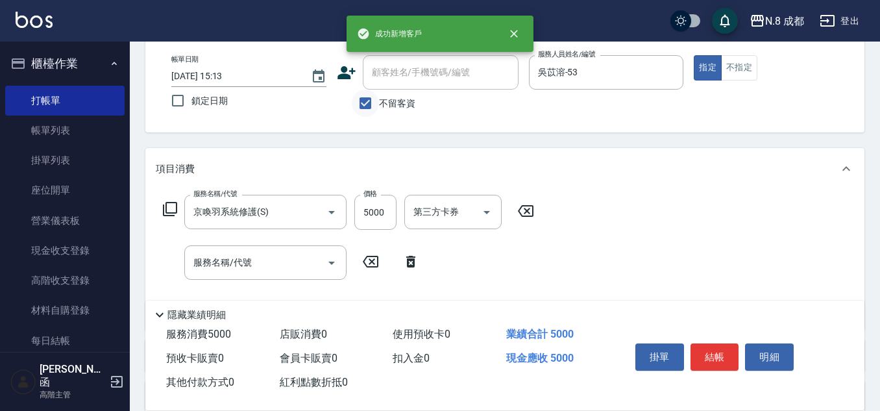
click at [377, 97] on input "不留客資" at bounding box center [365, 103] width 27 height 27
checkbox input "false"
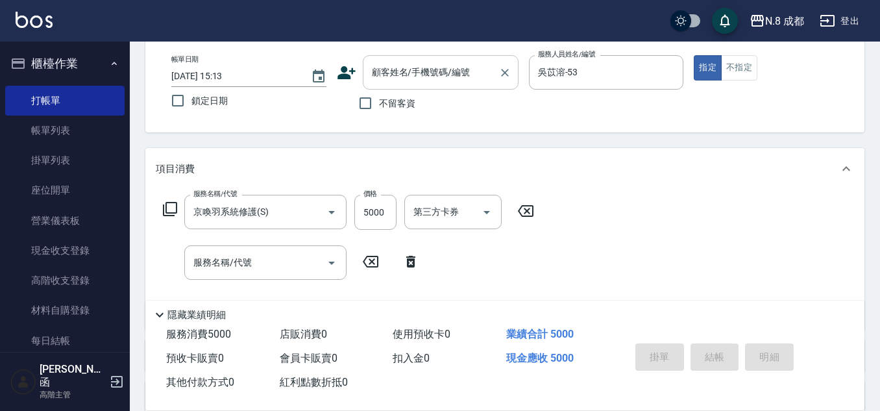
click at [391, 79] on input "顧客姓名/手機號碼/編號" at bounding box center [431, 72] width 125 height 23
paste input "0932182973"
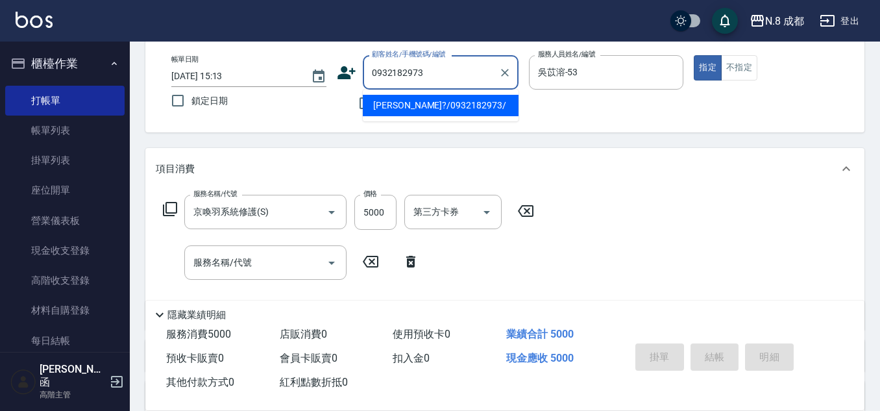
drag, startPoint x: 445, startPoint y: 67, endPoint x: 299, endPoint y: 84, distance: 147.1
click at [299, 84] on div "帳單日期 [DATE] 15:13 鎖定日期 顧客姓名/手機號碼/編號 0932182973 顧客姓名/手機號碼/編號 不留客資 服務人員姓名/編號 [PER…" at bounding box center [505, 86] width 688 height 62
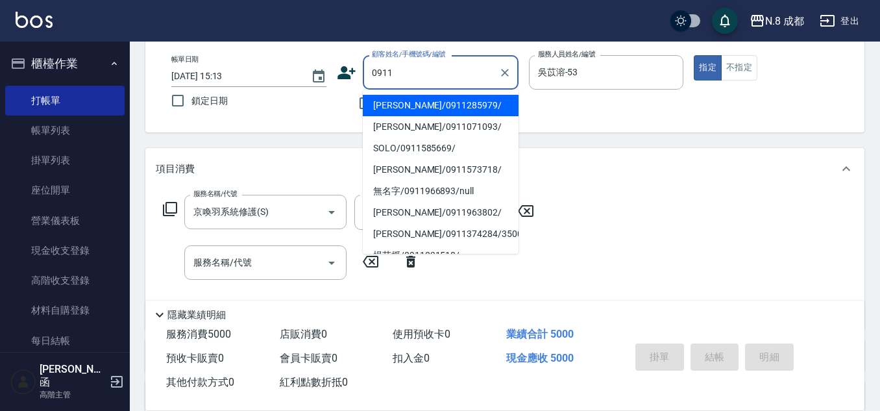
click at [421, 112] on li "[PERSON_NAME]/0911285979/" at bounding box center [441, 105] width 156 height 21
type input "[PERSON_NAME]/0911285979/"
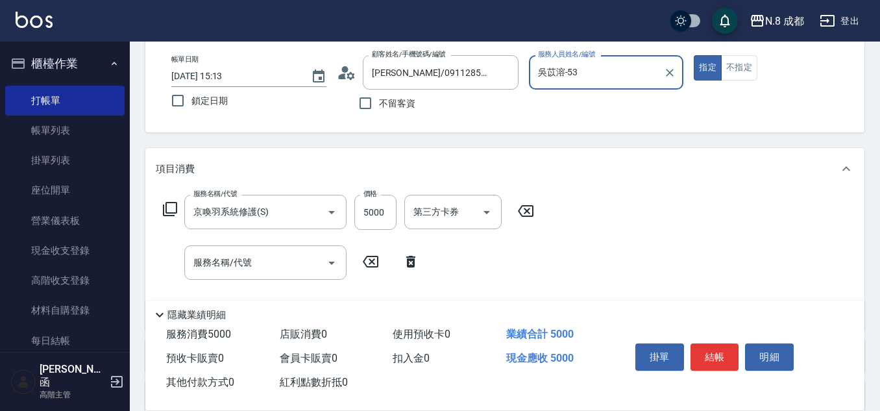
click at [407, 262] on icon at bounding box center [410, 262] width 9 height 12
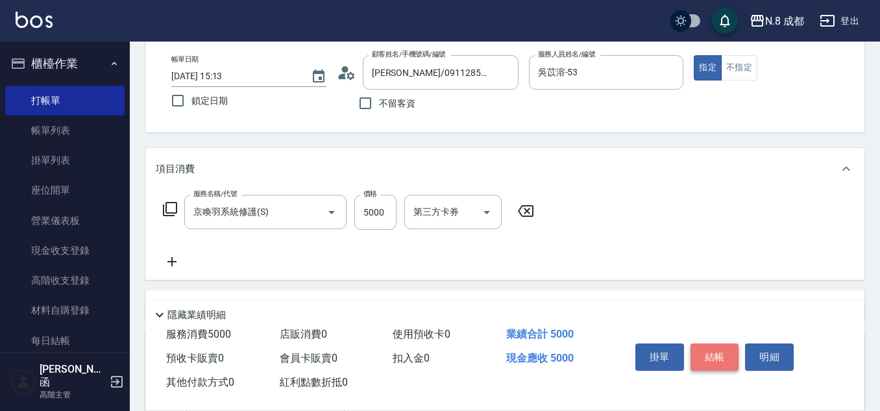
click at [720, 352] on button "結帳" at bounding box center [715, 356] width 49 height 27
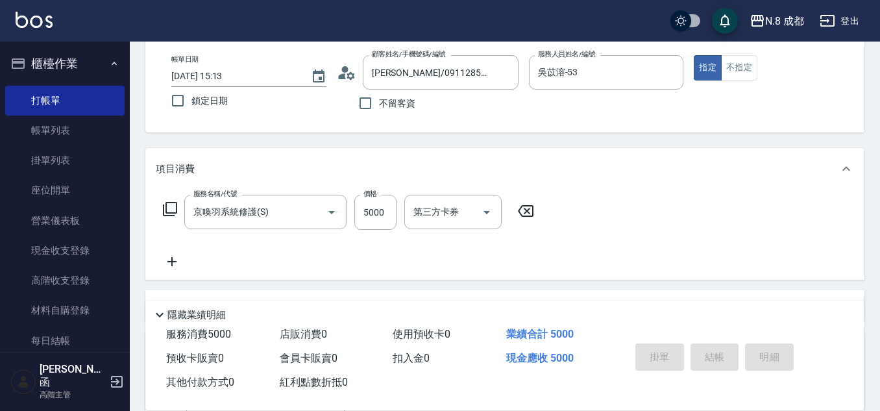
type input "[DATE] 15:20"
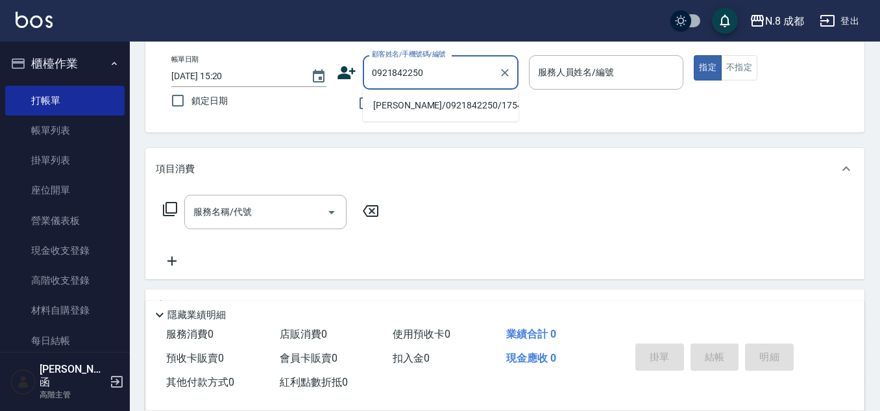
click at [431, 99] on li "[PERSON_NAME]/0921842250/175430" at bounding box center [441, 105] width 156 height 21
type input "[PERSON_NAME]/0921842250/175430"
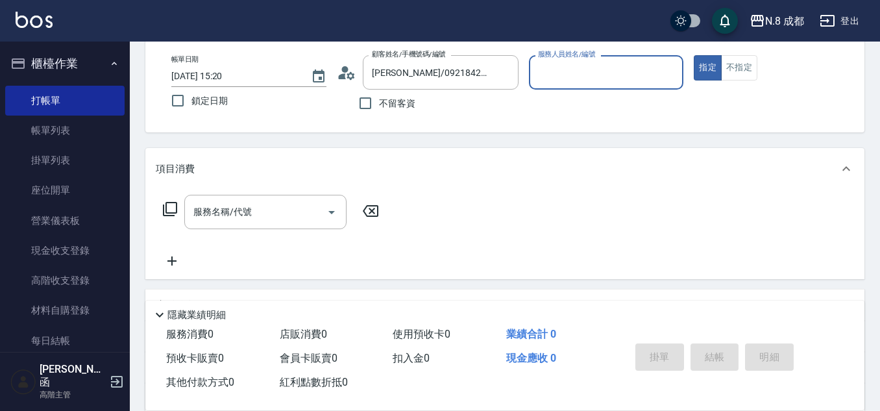
type input "高楷程-13"
click at [272, 204] on input "服務名稱/代號" at bounding box center [255, 212] width 131 height 23
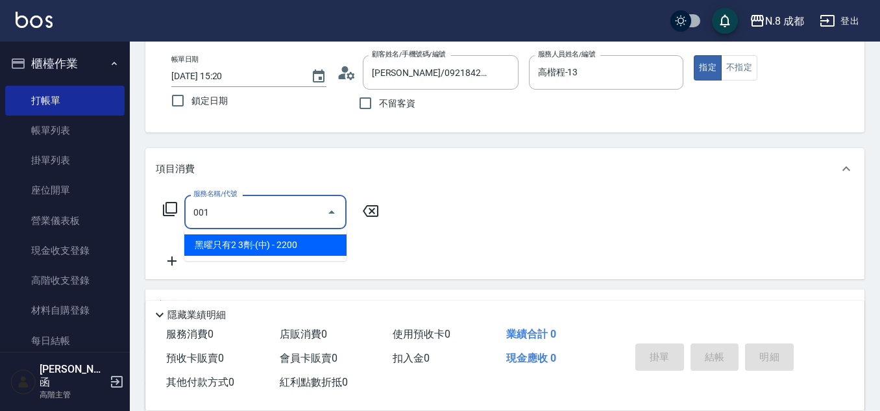
click at [283, 247] on span "黑曜只有2 3劑-(中) - 2200" at bounding box center [265, 244] width 162 height 21
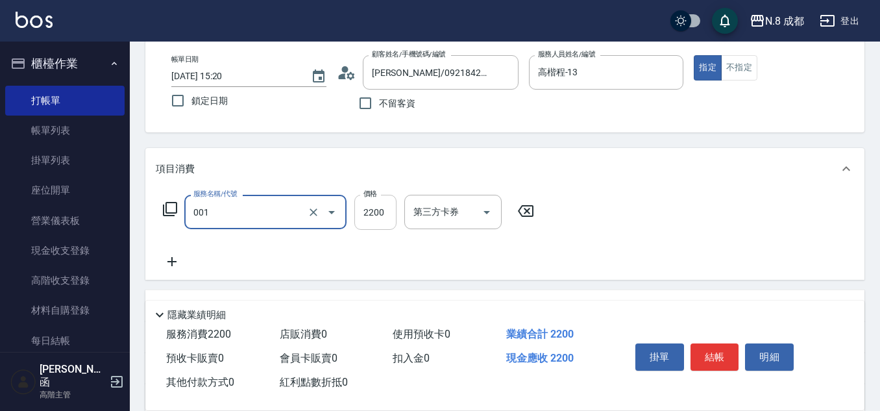
type input "黑曜只有2 3劑-(中)(001)"
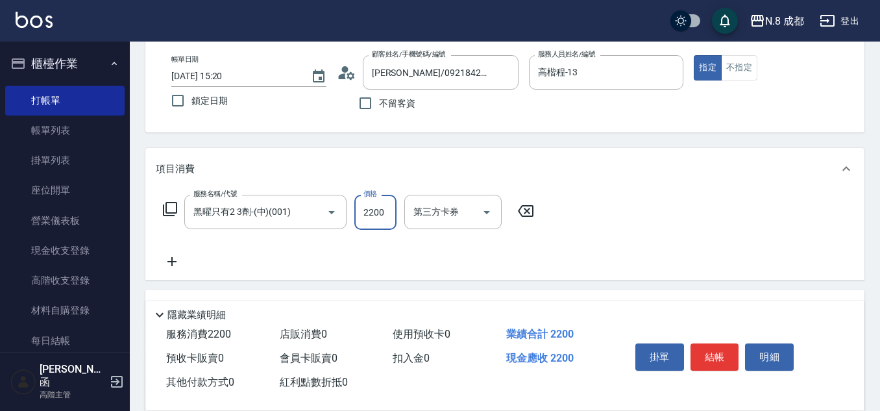
click at [375, 213] on input "2200" at bounding box center [375, 212] width 42 height 35
type input "4284"
click at [174, 262] on icon at bounding box center [171, 261] width 9 height 9
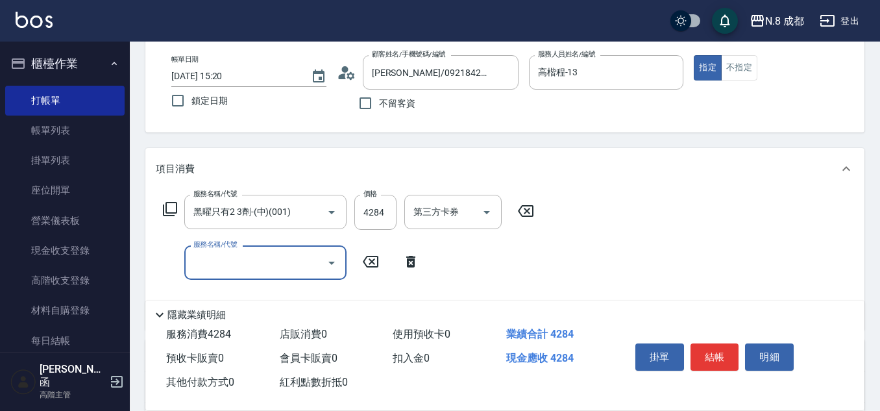
drag, startPoint x: 174, startPoint y: 262, endPoint x: 222, endPoint y: 265, distance: 48.2
click at [221, 262] on input "服務名稱/代號" at bounding box center [255, 262] width 131 height 23
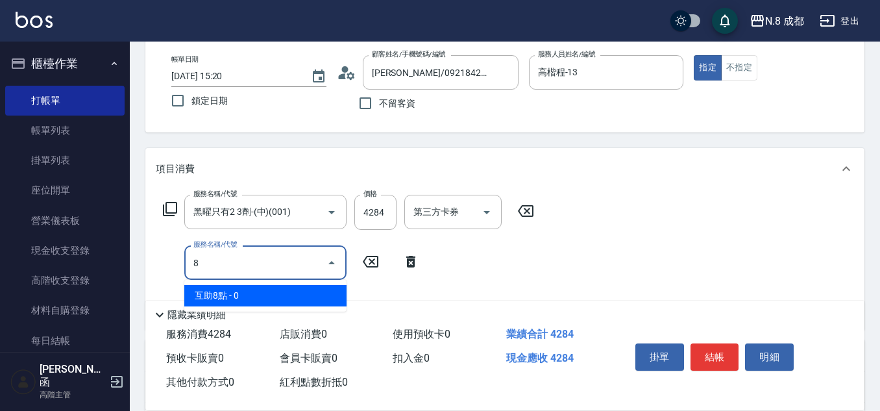
click at [228, 296] on span "互助8點 - 0" at bounding box center [265, 295] width 162 height 21
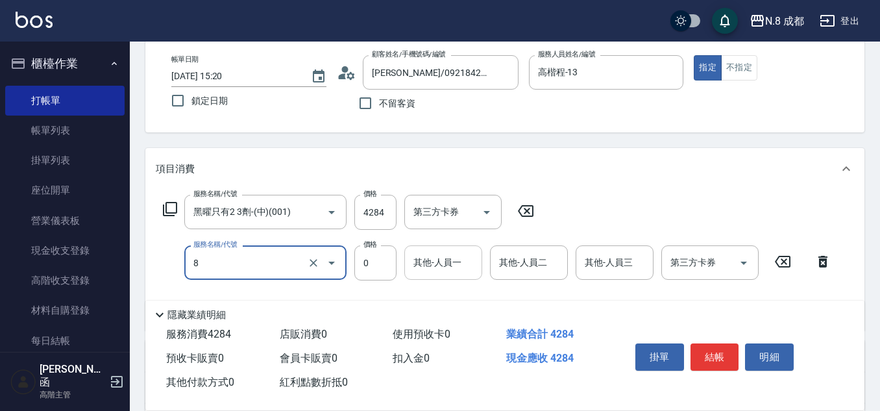
type input "互助8點(8)"
click at [446, 264] on input "其他-人員一" at bounding box center [443, 262] width 66 height 23
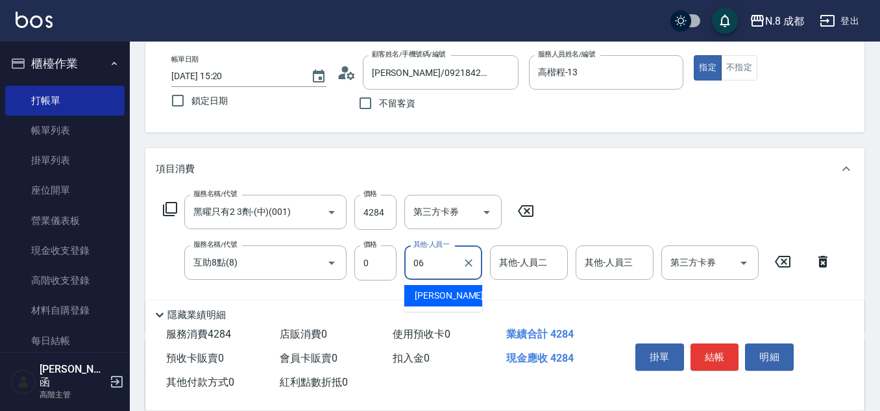
click at [441, 295] on span "[PERSON_NAME] -06" at bounding box center [456, 296] width 82 height 14
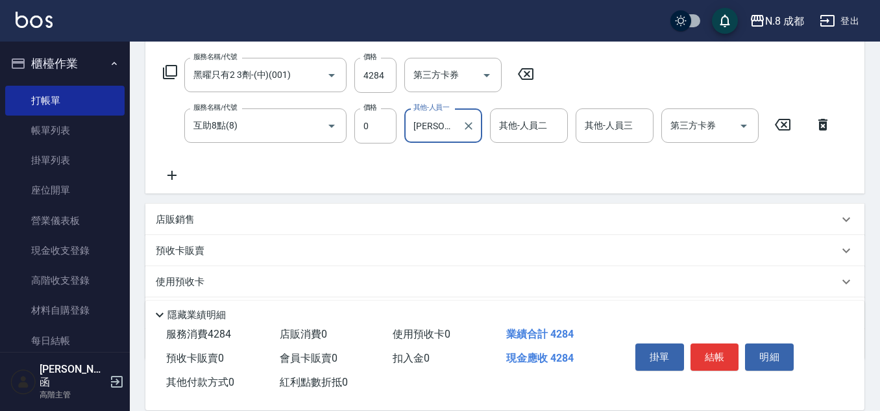
scroll to position [145, 0]
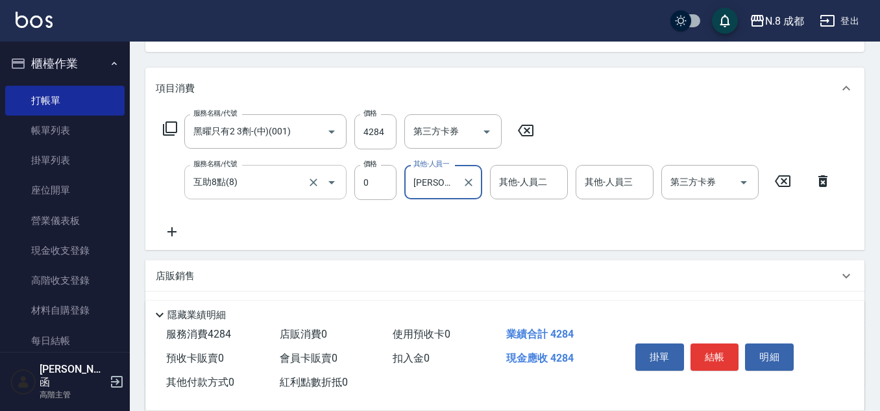
type input "[PERSON_NAME]-06"
click at [263, 184] on input "互助8點(8)" at bounding box center [247, 182] width 114 height 23
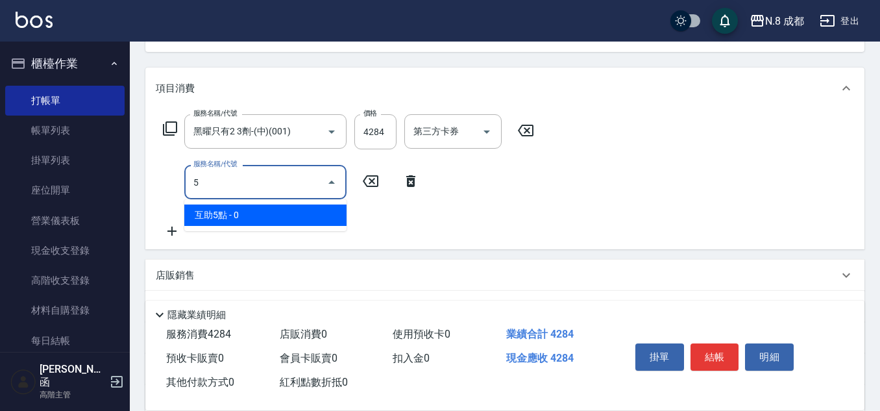
click at [252, 217] on span "互助5點 - 0" at bounding box center [265, 214] width 162 height 21
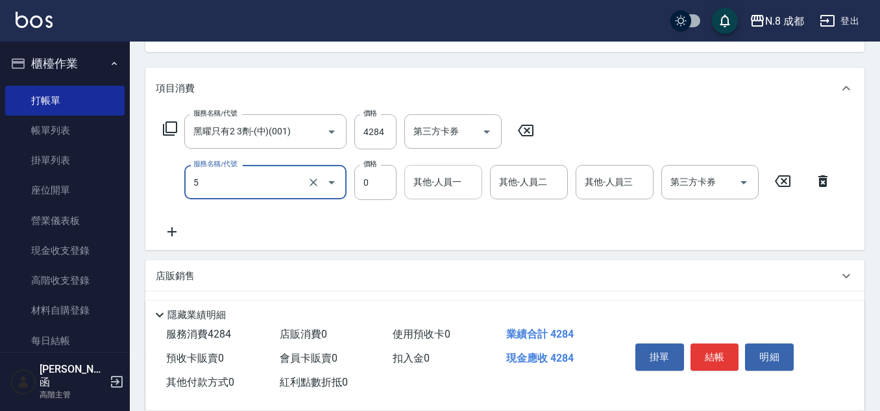
type input "互助5點(5)"
click at [441, 182] on input "其他-人員一" at bounding box center [443, 182] width 66 height 23
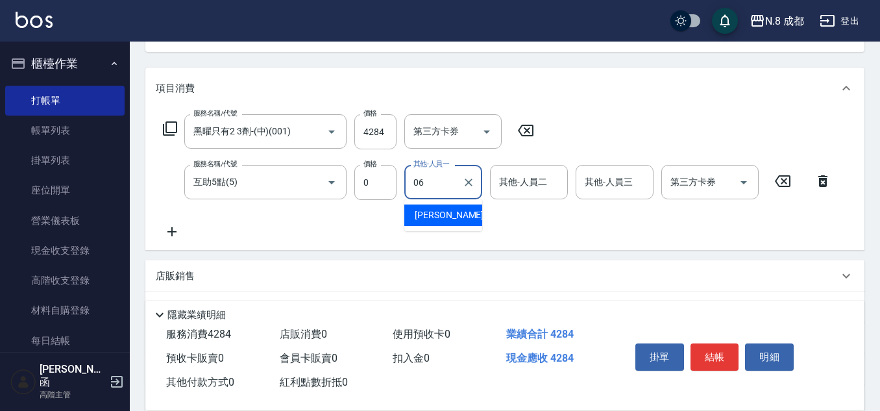
click at [447, 212] on span "[PERSON_NAME] -06" at bounding box center [456, 215] width 82 height 14
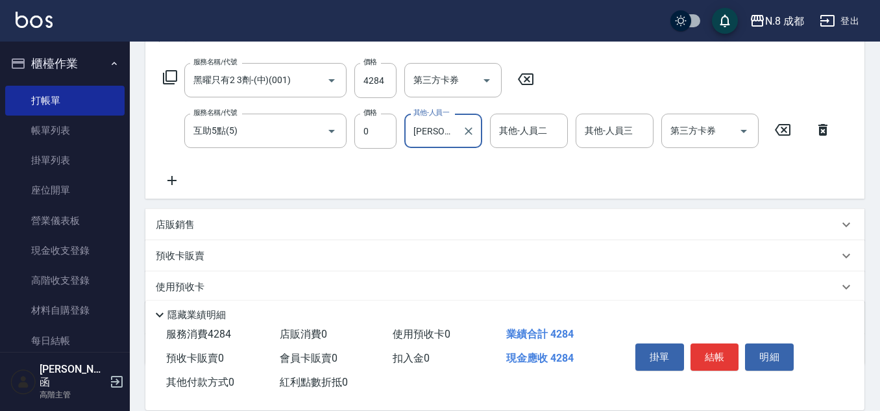
scroll to position [275, 0]
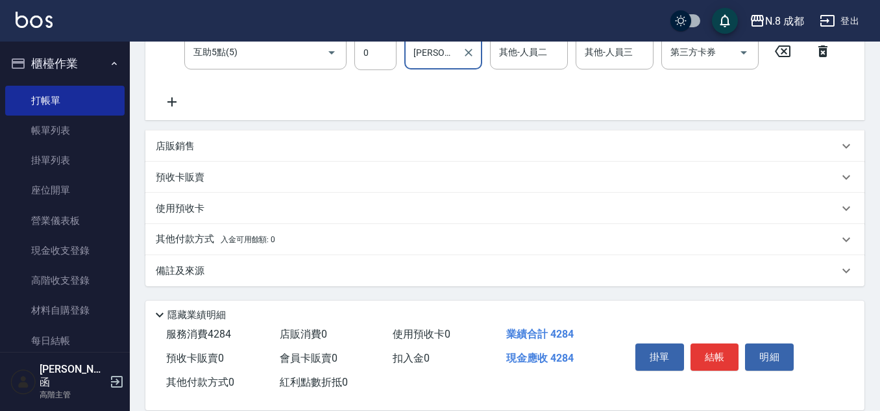
type input "[PERSON_NAME]-06"
click at [191, 235] on p "其他付款方式 入金可用餘額: 0" at bounding box center [215, 239] width 119 height 14
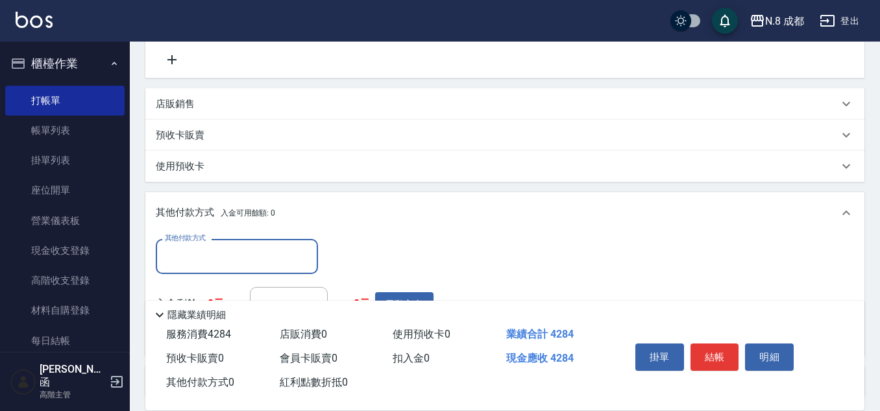
scroll to position [340, 0]
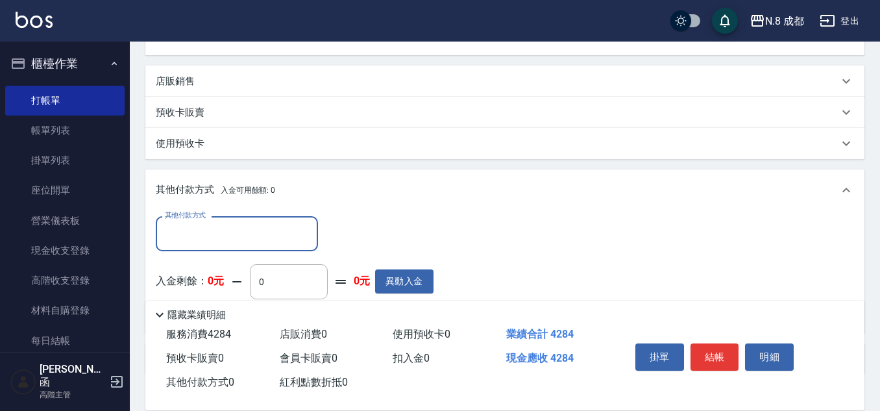
click at [191, 234] on input "其他付款方式" at bounding box center [237, 233] width 151 height 23
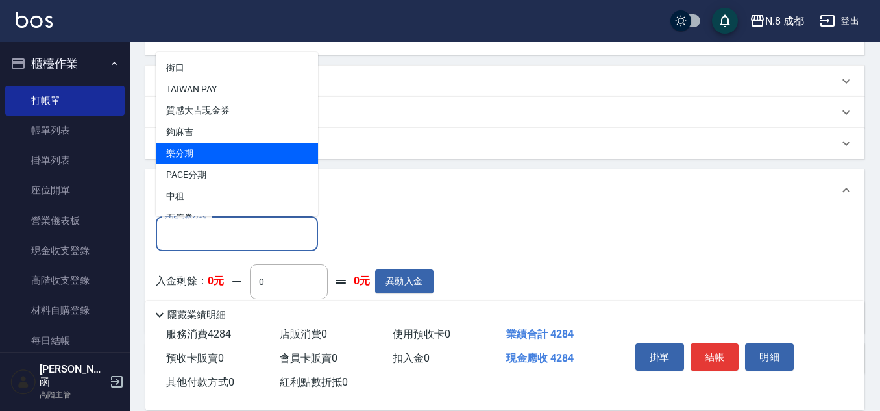
scroll to position [39, 0]
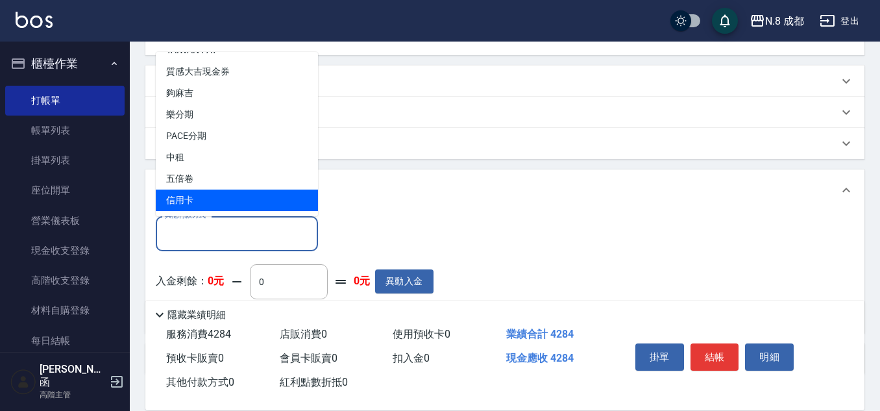
click at [226, 197] on span "信用卡" at bounding box center [237, 199] width 162 height 21
type input "信用卡"
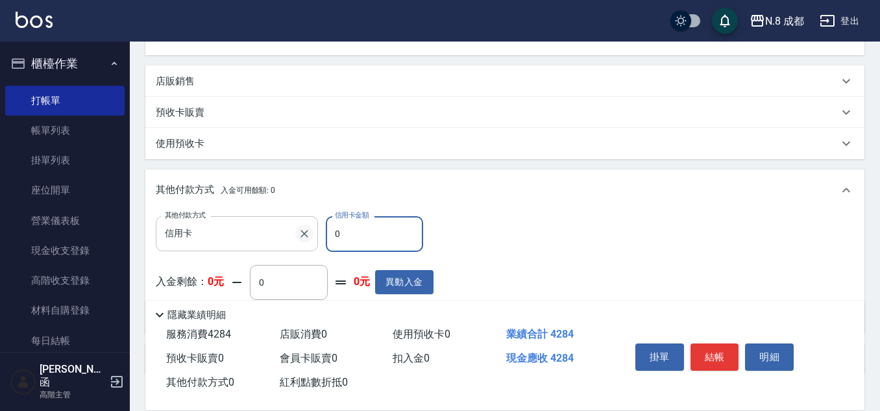
drag, startPoint x: 346, startPoint y: 237, endPoint x: 313, endPoint y: 237, distance: 33.1
click at [313, 237] on div "其他付款方式 信用卡 其他付款方式 信用卡金額 0 信用卡金額" at bounding box center [295, 233] width 278 height 35
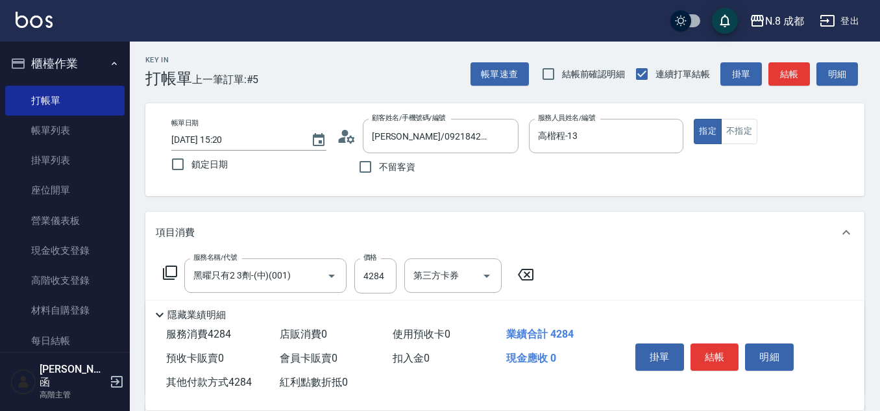
scroll to position [0, 0]
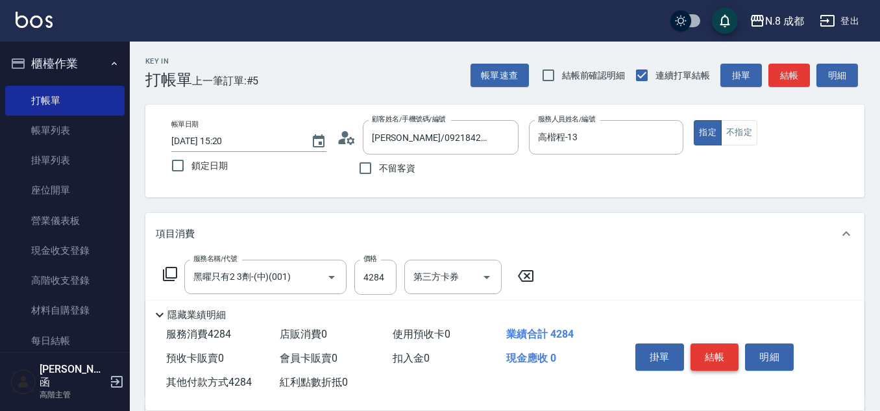
type input "4284"
click at [726, 352] on button "結帳" at bounding box center [715, 356] width 49 height 27
type input "[DATE] 15:24"
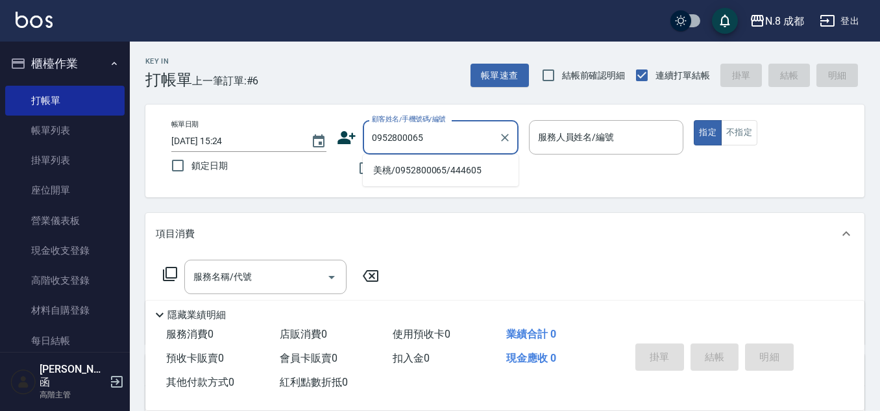
click at [424, 170] on li "美桃/0952800065/444605" at bounding box center [441, 170] width 156 height 21
type input "美桃/0952800065/444605"
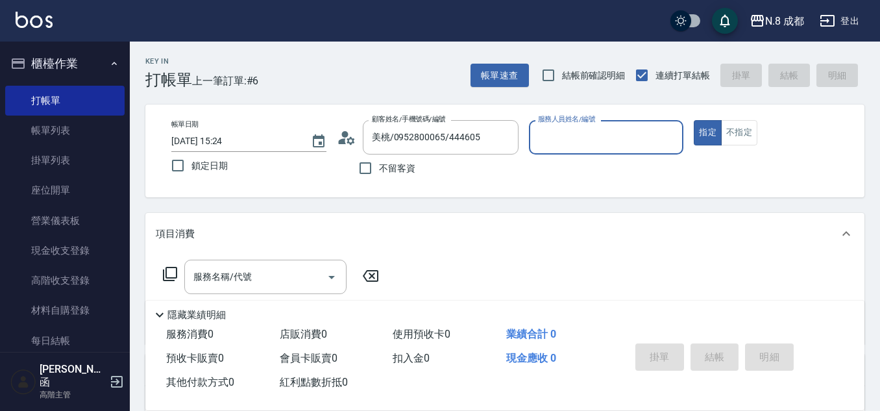
type input "高楷程-13"
click at [208, 271] on div "服務名稱/代號 服務名稱/代號" at bounding box center [265, 277] width 162 height 34
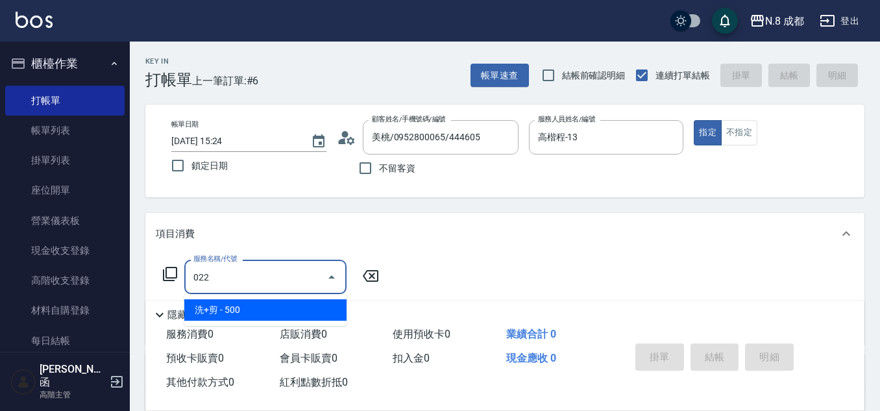
click at [239, 313] on span "洗+剪 - 500" at bounding box center [265, 309] width 162 height 21
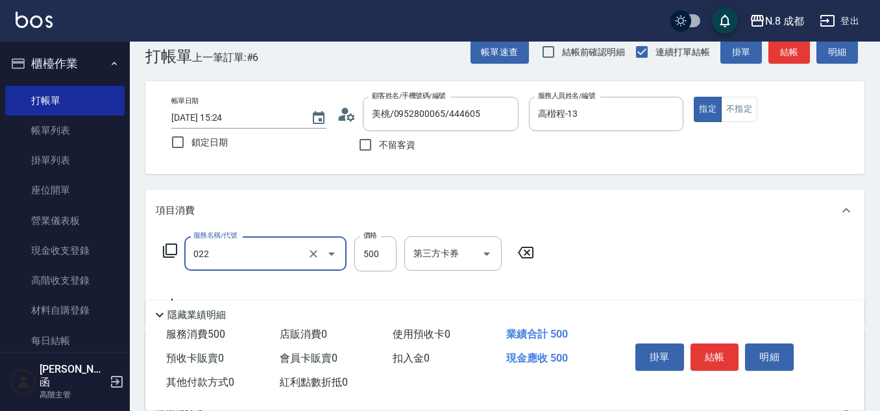
scroll to position [65, 0]
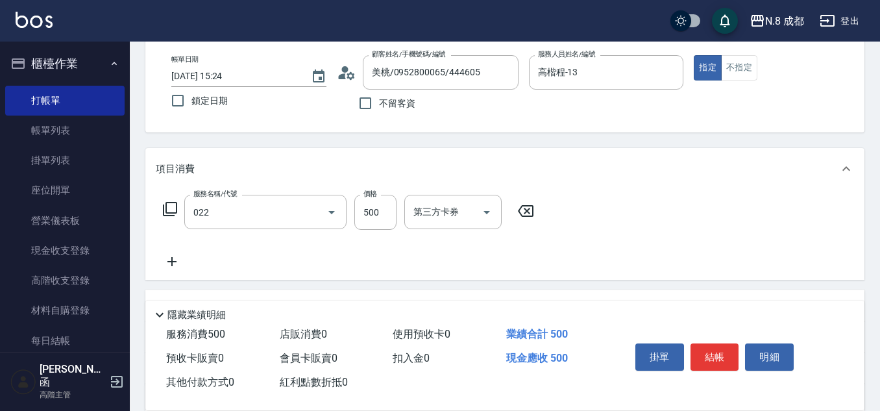
type input "洗+剪(022)"
click at [183, 258] on icon at bounding box center [172, 262] width 32 height 16
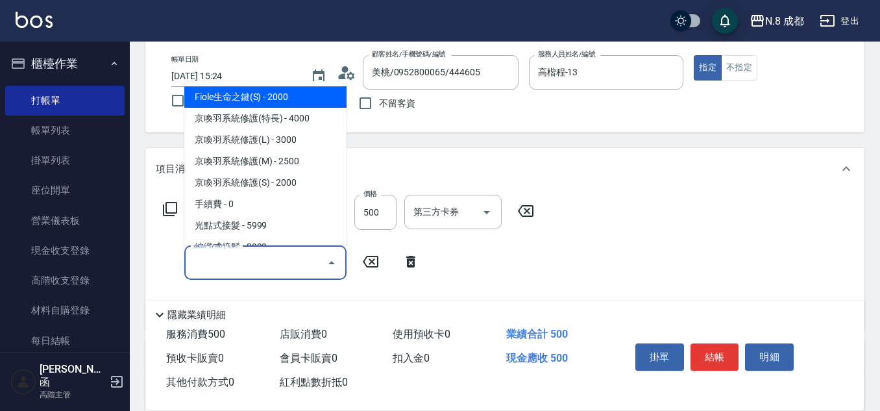
click at [211, 268] on input "服務名稱/代號" at bounding box center [255, 262] width 131 height 23
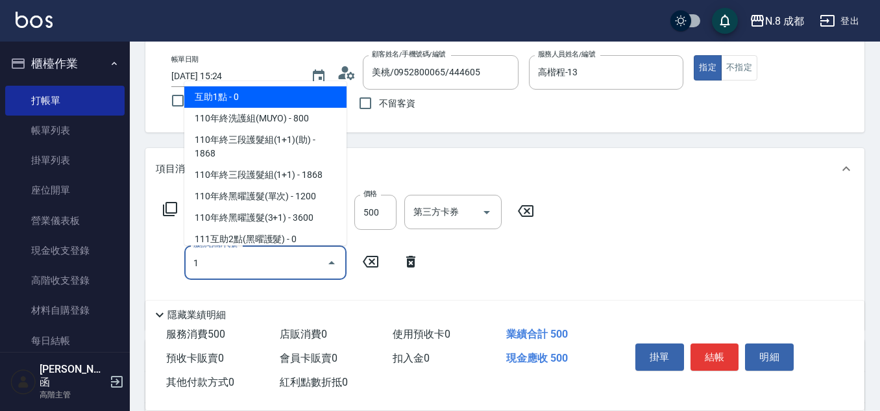
click at [260, 101] on span "互助1點 - 0" at bounding box center [265, 96] width 162 height 21
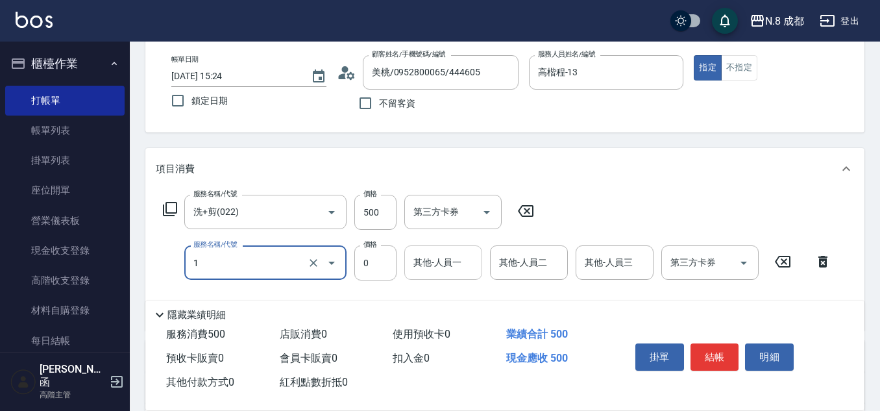
type input "互助1點(1)"
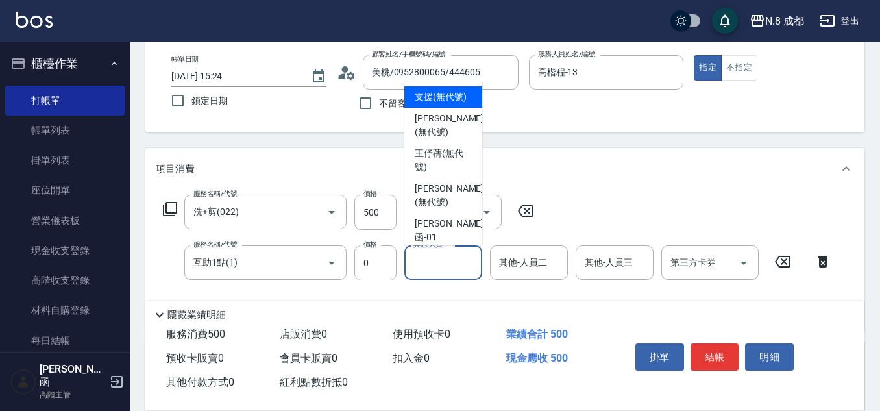
click at [428, 257] on input "其他-人員一" at bounding box center [443, 262] width 66 height 23
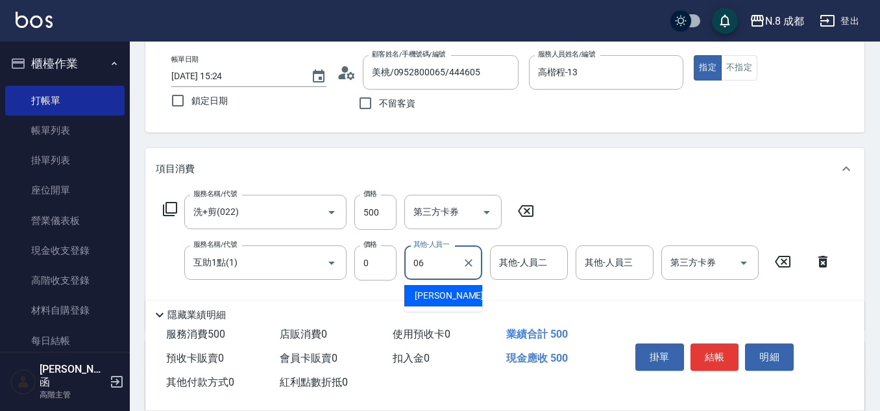
click at [459, 289] on div "[PERSON_NAME] -06" at bounding box center [443, 295] width 78 height 21
type input "[PERSON_NAME]-06"
click at [715, 353] on button "結帳" at bounding box center [715, 356] width 49 height 27
